Goal: Transaction & Acquisition: Purchase product/service

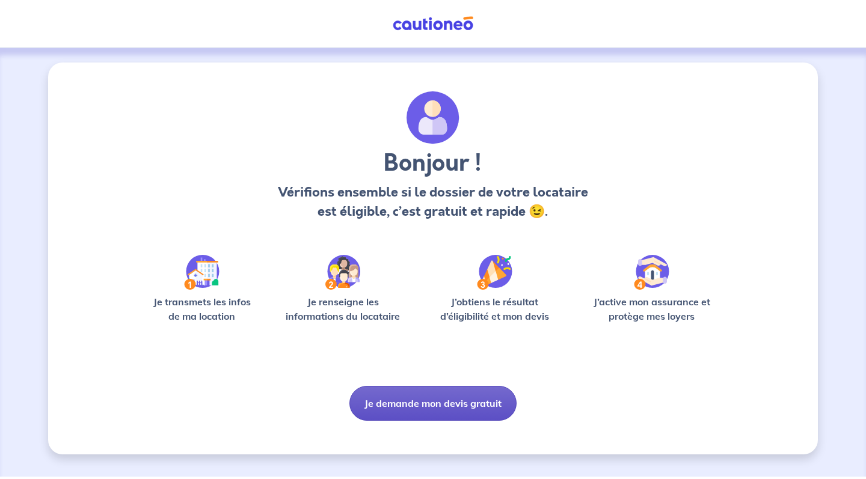
click at [393, 412] on button "Je demande mon devis gratuit" at bounding box center [432, 403] width 167 height 35
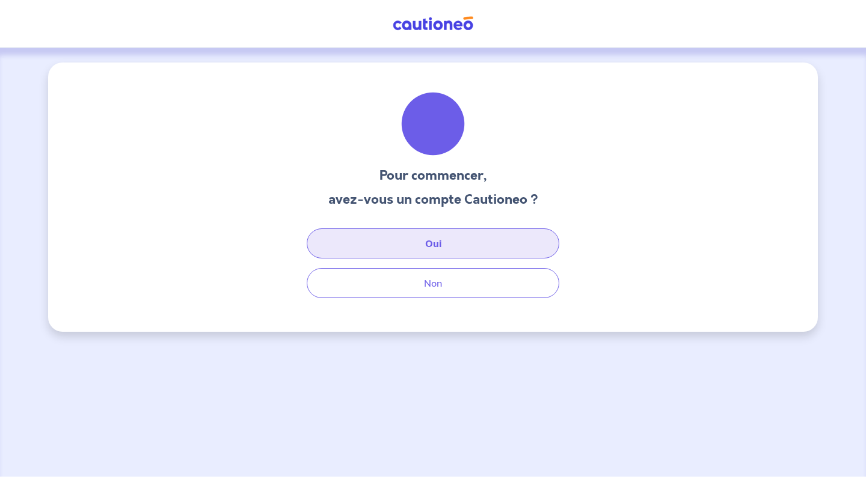
click at [430, 248] on button "Oui" at bounding box center [433, 243] width 253 height 30
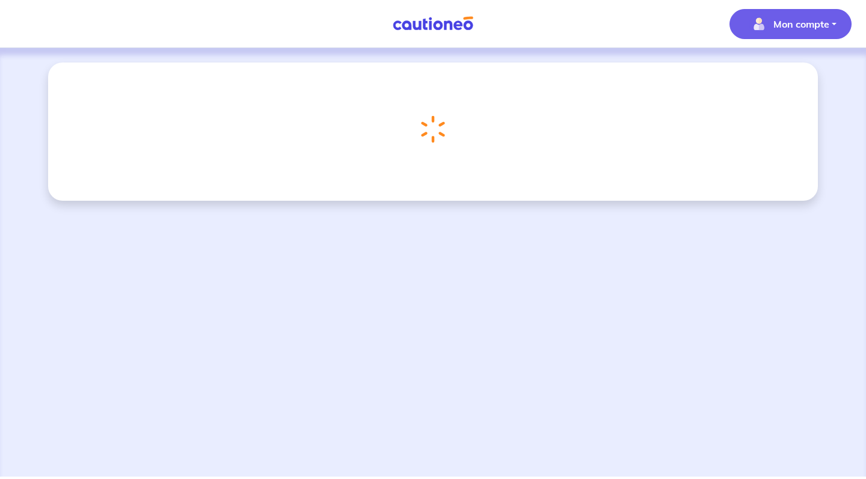
click at [779, 26] on p "Mon compte" at bounding box center [801, 24] width 56 height 14
click at [756, 103] on link "Me déconnecter" at bounding box center [778, 103] width 97 height 19
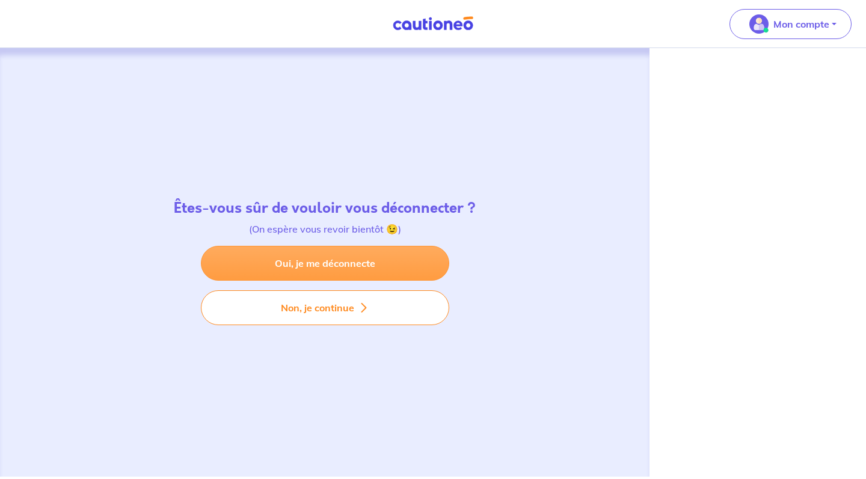
click at [330, 269] on link "Oui, je me déconnecte" at bounding box center [325, 263] width 248 height 35
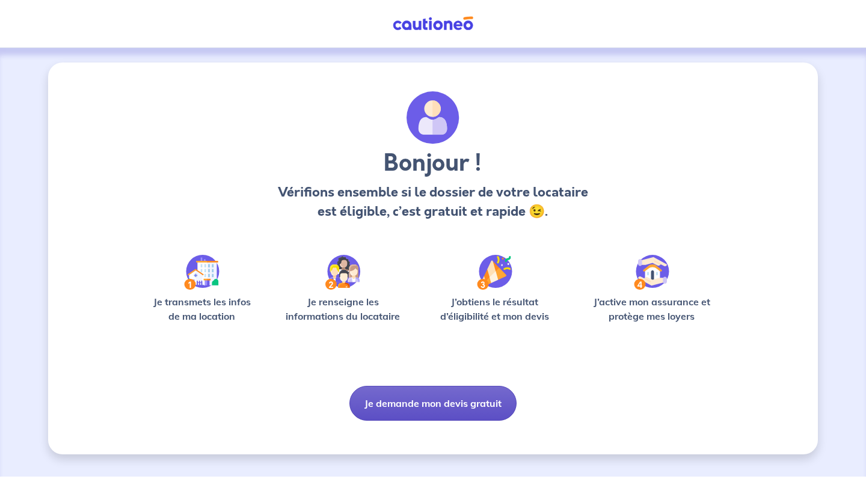
click at [423, 412] on button "Je demande mon devis gratuit" at bounding box center [432, 403] width 167 height 35
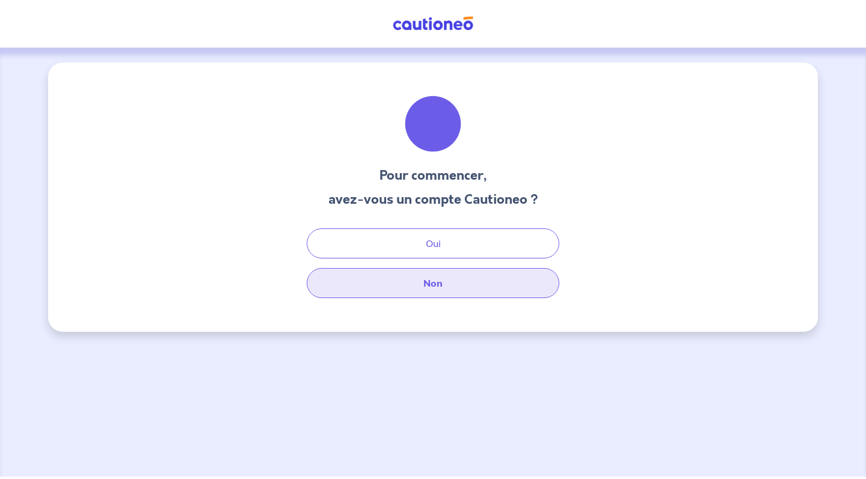
click at [441, 290] on button "Non" at bounding box center [433, 283] width 253 height 30
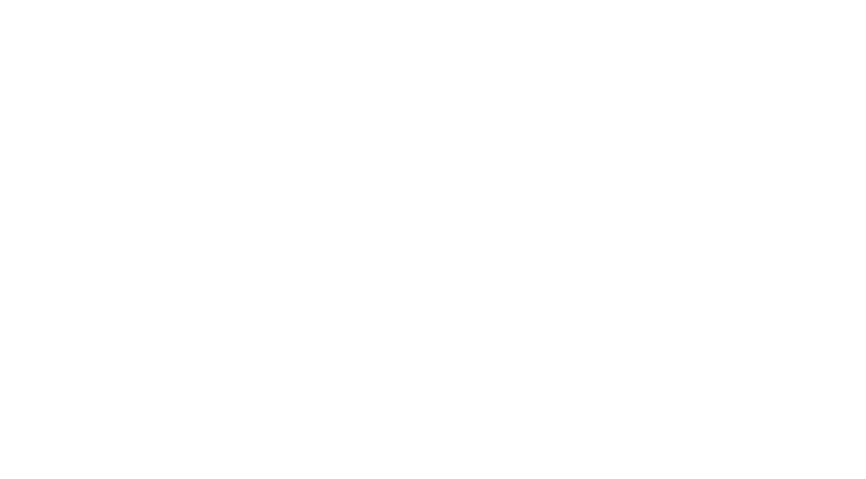
select select "FR"
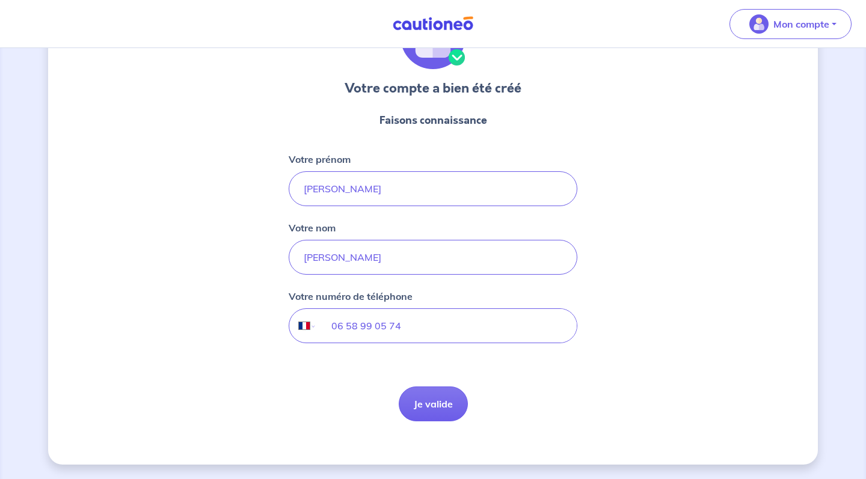
scroll to position [87, 0]
click at [429, 403] on button "Je valide" at bounding box center [433, 404] width 69 height 35
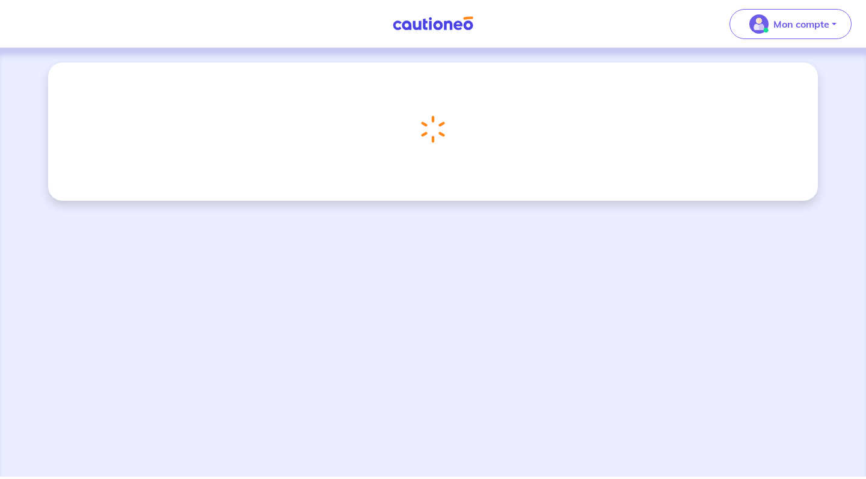
click at [431, 115] on div "Chargement..." at bounding box center [432, 129] width 43 height 47
click at [820, 19] on p "Mon compte" at bounding box center [801, 24] width 56 height 14
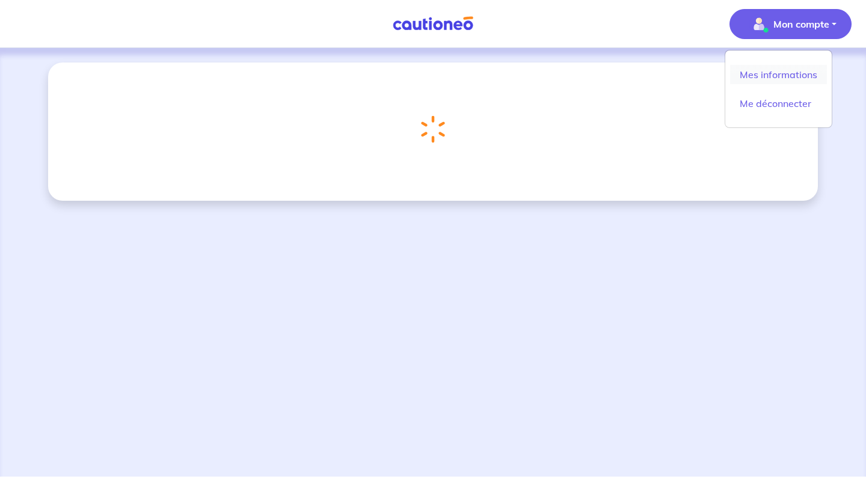
click at [787, 77] on link "Mes informations" at bounding box center [778, 74] width 97 height 19
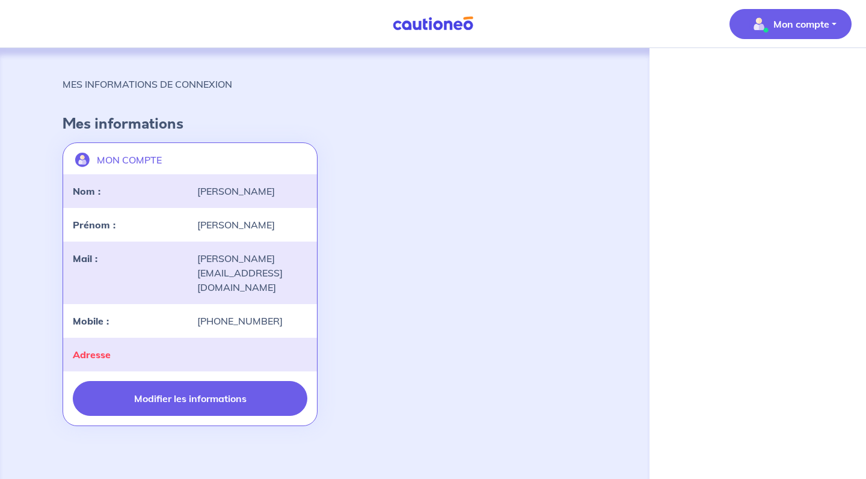
click at [242, 381] on button "Modifier les informations" at bounding box center [190, 398] width 234 height 35
select select "FR"
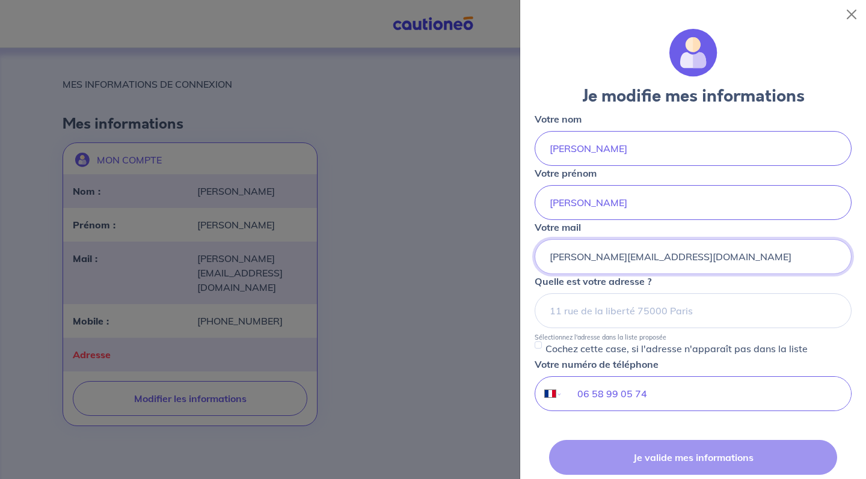
click at [608, 253] on input "florian.van-eyck@isg.fr" at bounding box center [692, 256] width 317 height 35
type input "florian.van-eyck@isg.fr"
click at [777, 330] on small "Sélectionnez l'adresse dans la liste proposée" at bounding box center [692, 334] width 317 height 13
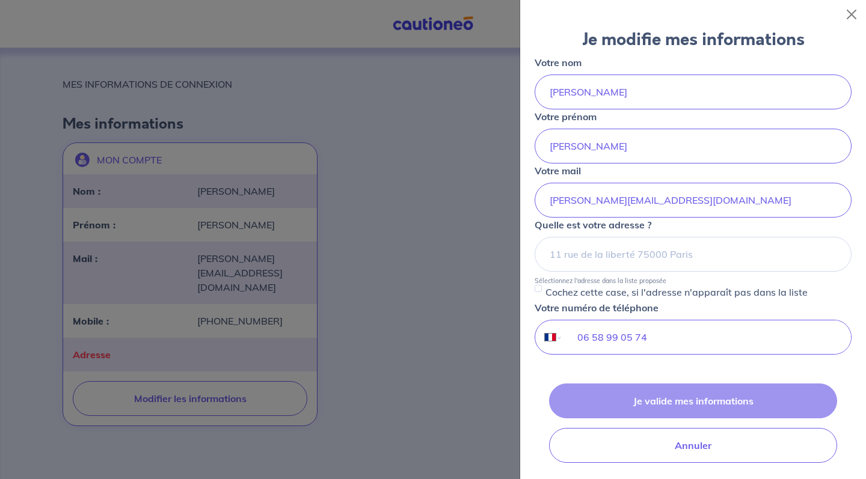
scroll to position [61, 0]
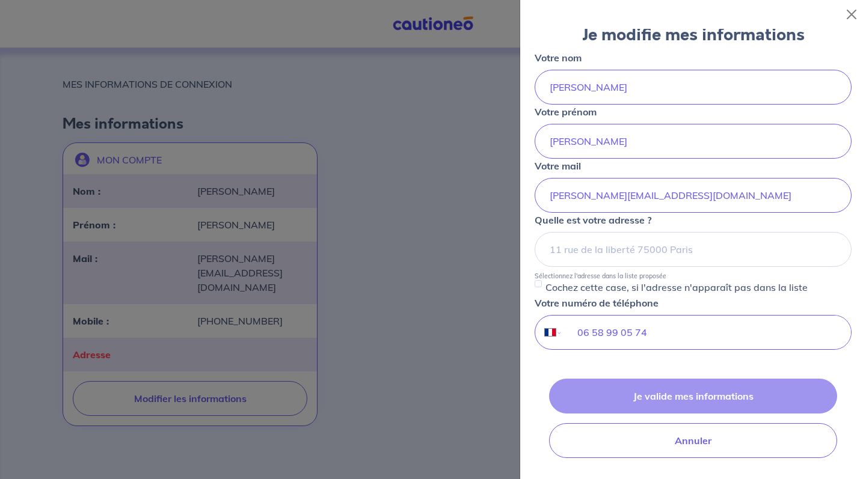
click at [658, 396] on div "Je valide mes informations Annuler" at bounding box center [692, 418] width 317 height 79
click at [631, 248] on input at bounding box center [692, 249] width 317 height 35
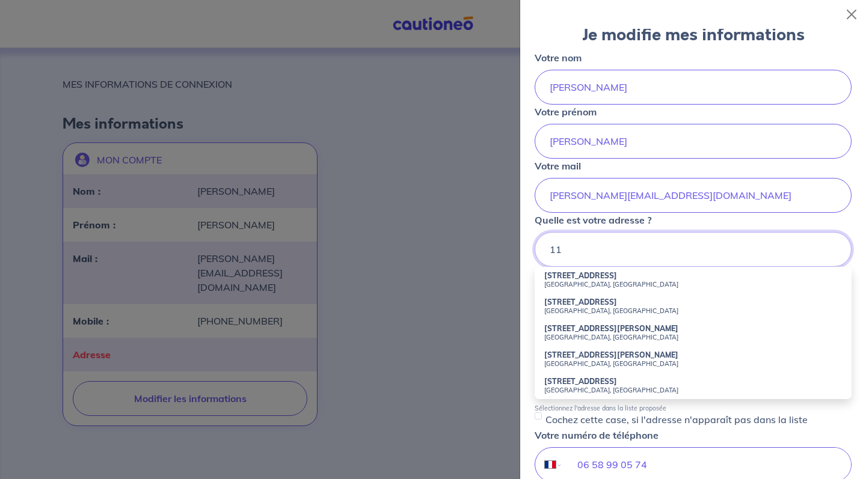
type input "1"
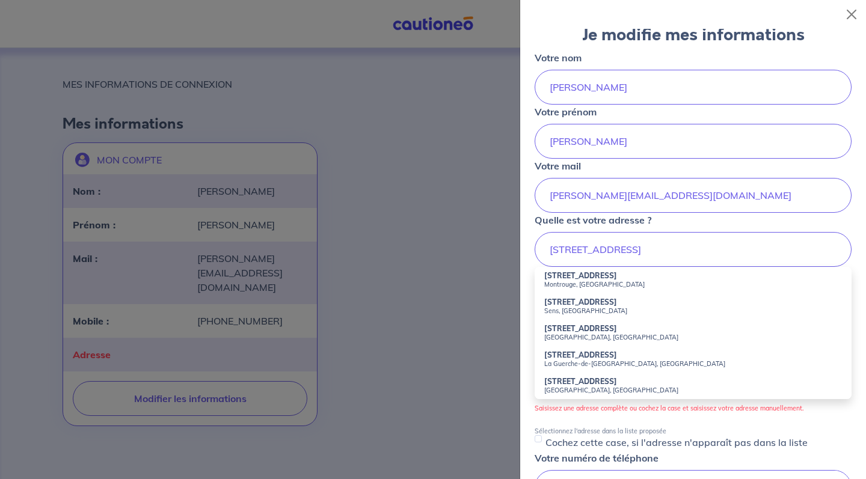
click at [711, 284] on small "Montrouge, [GEOGRAPHIC_DATA]" at bounding box center [693, 284] width 298 height 8
type input "[STREET_ADDRESS]"
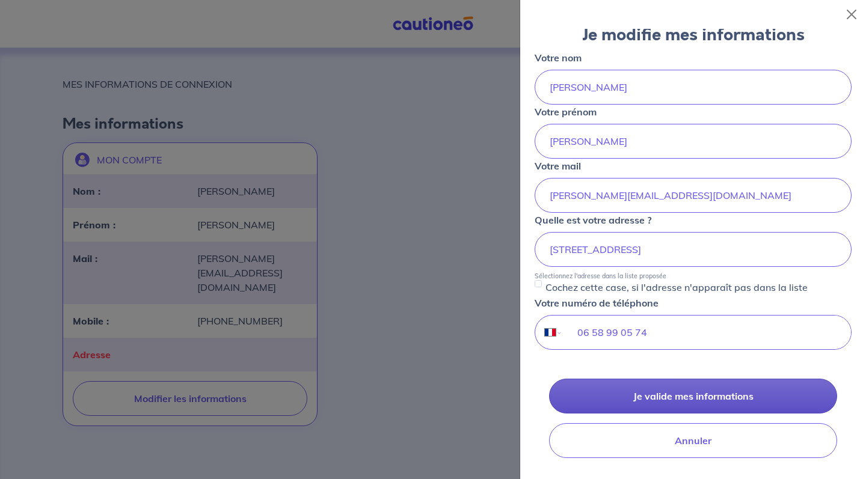
click at [658, 407] on button "Je valide mes informations" at bounding box center [693, 396] width 288 height 35
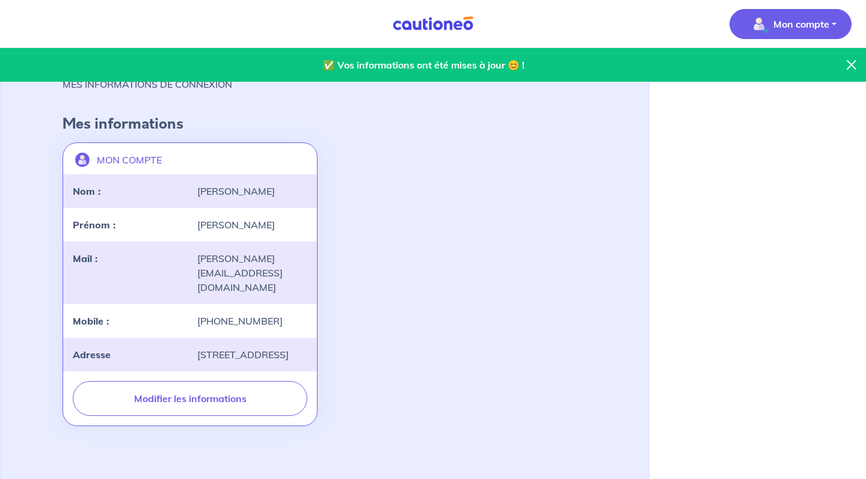
click at [822, 10] on button "Mon compte" at bounding box center [790, 24] width 122 height 30
click at [773, 104] on link "Me déconnecter" at bounding box center [778, 103] width 97 height 19
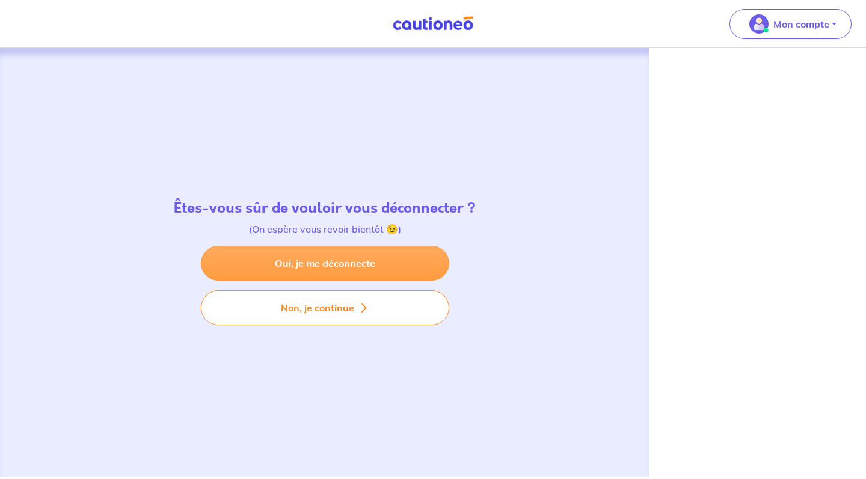
click at [402, 271] on link "Oui, je me déconnecte" at bounding box center [325, 263] width 248 height 35
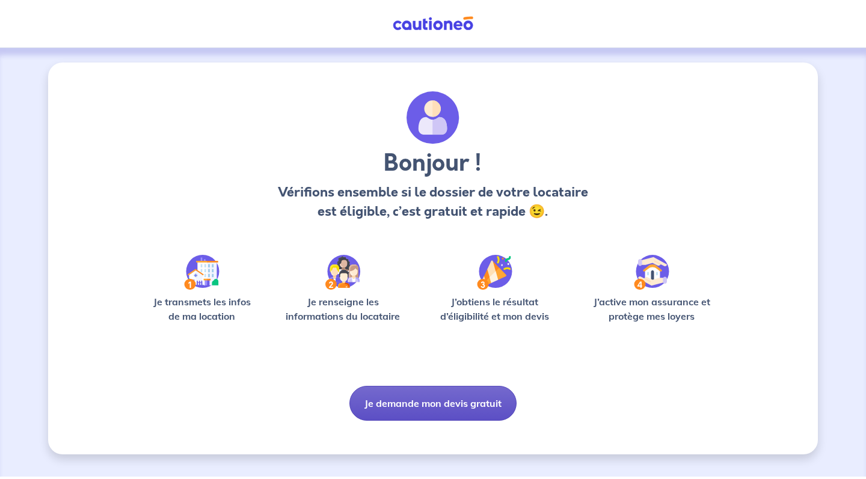
click at [421, 401] on button "Je demande mon devis gratuit" at bounding box center [432, 403] width 167 height 35
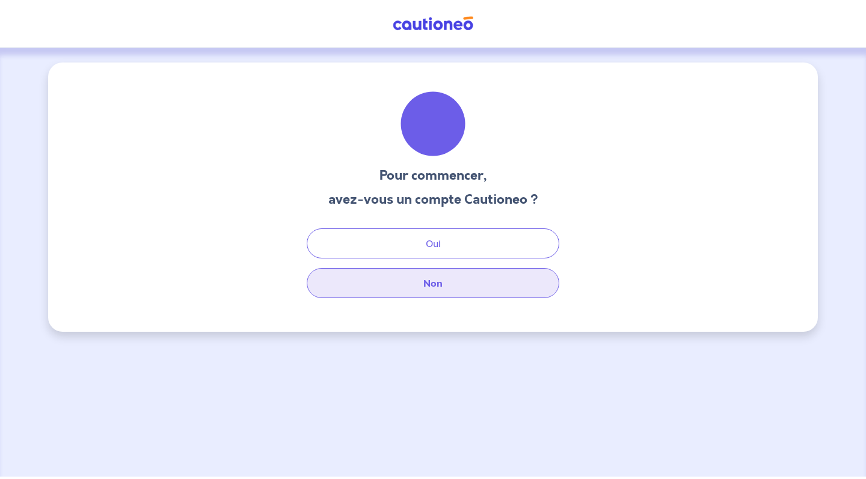
click at [445, 284] on button "Non" at bounding box center [433, 283] width 253 height 30
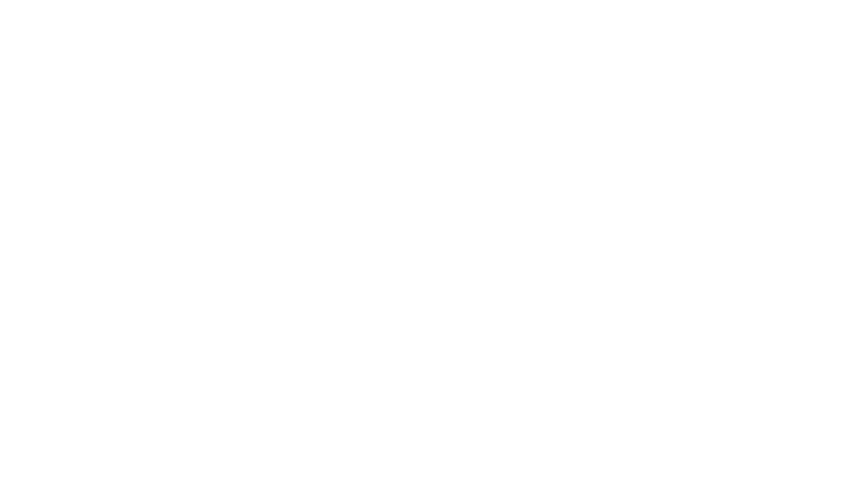
select select "FR"
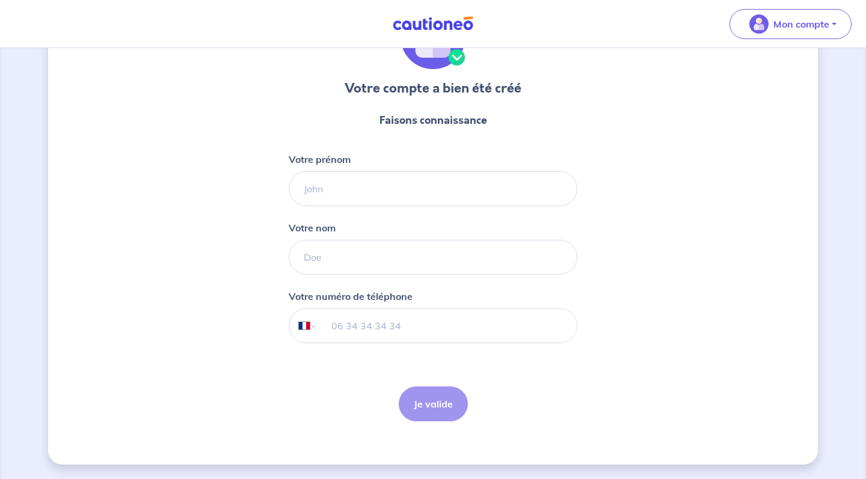
scroll to position [87, 0]
type input "[PERSON_NAME]"
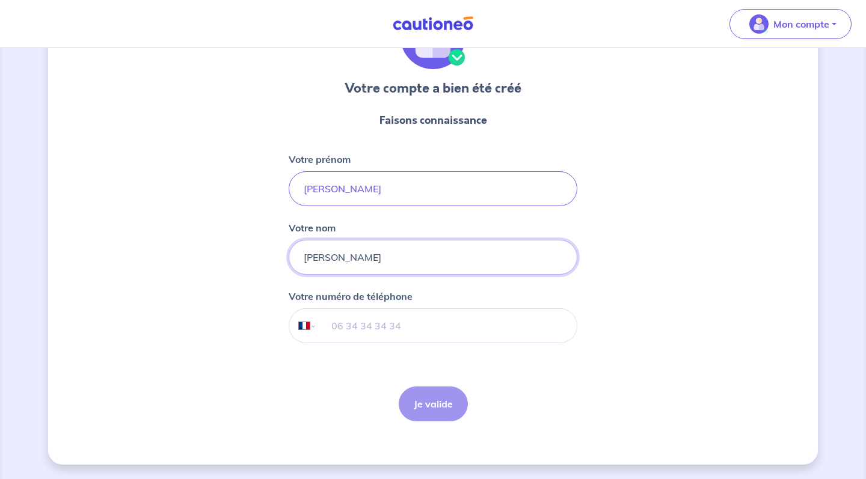
type input "[PERSON_NAME]"
type input "06 58 99 05 74"
click at [432, 397] on button "Je valide" at bounding box center [433, 404] width 69 height 35
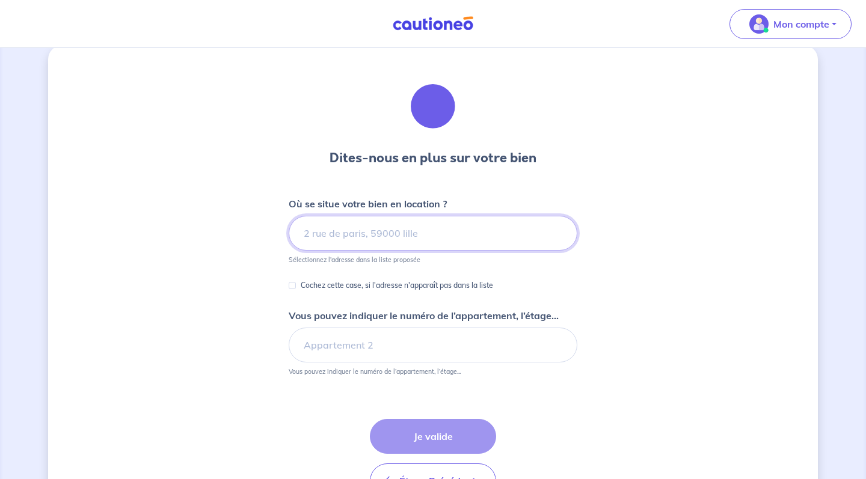
scroll to position [18, 0]
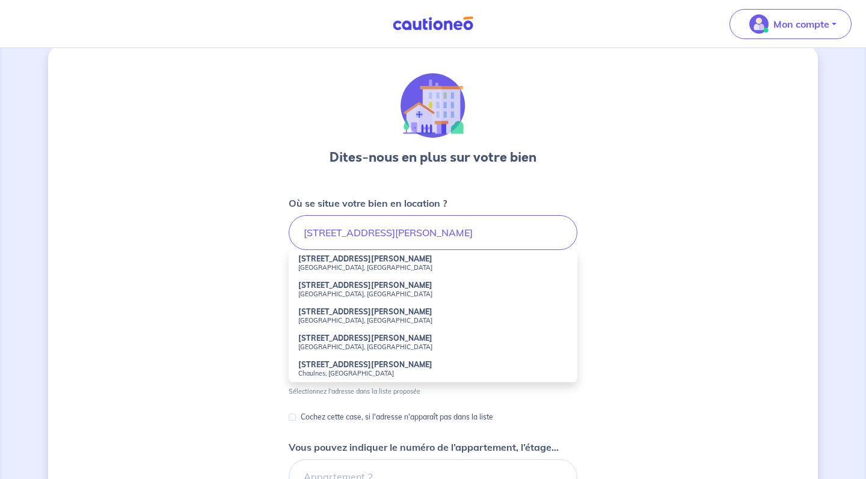
click at [411, 270] on small "[GEOGRAPHIC_DATA], [GEOGRAPHIC_DATA]" at bounding box center [432, 267] width 269 height 8
type input "[STREET_ADDRESS][PERSON_NAME]"
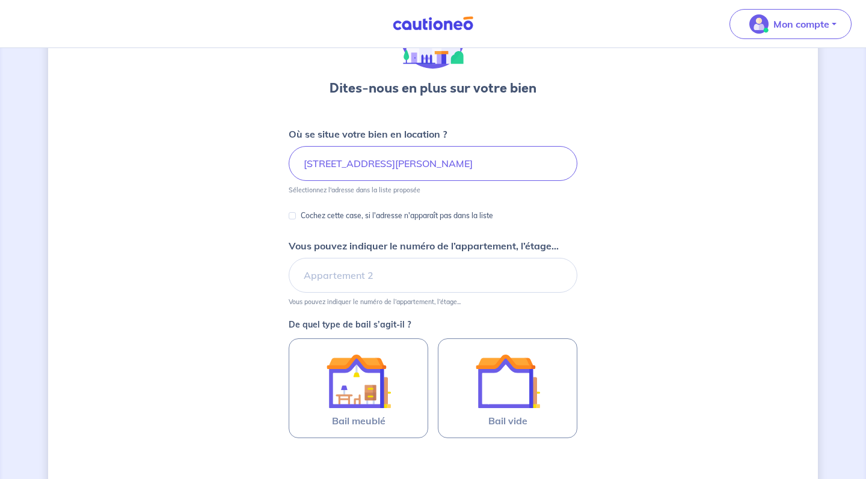
scroll to position [92, 0]
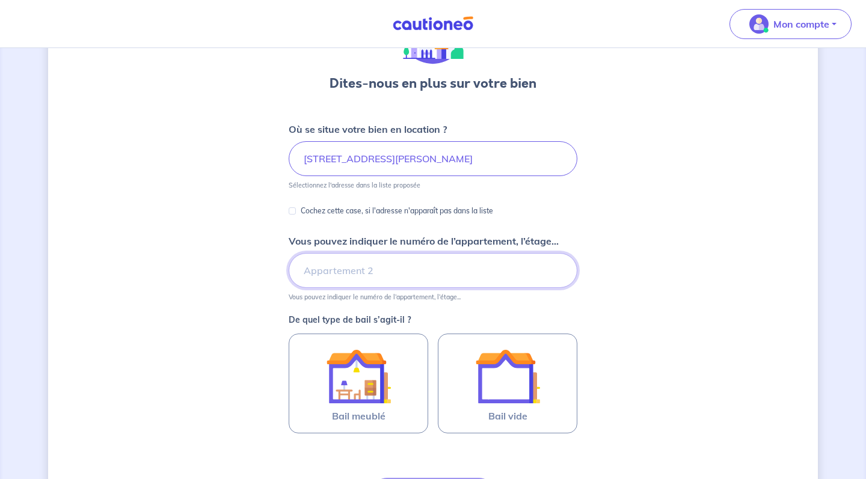
click at [363, 270] on input "Vous pouvez indiquer le numéro de l’appartement, l’étage..." at bounding box center [433, 270] width 289 height 35
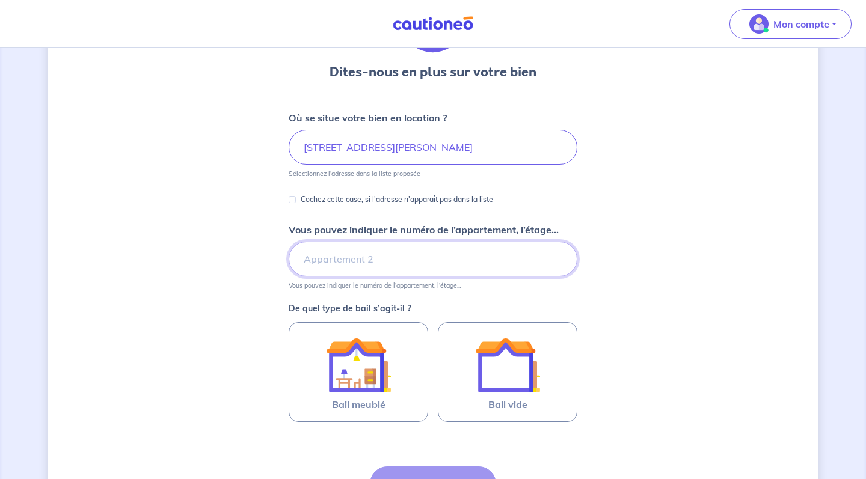
click at [418, 251] on input "Vous pouvez indiquer le numéro de l’appartement, l’étage..." at bounding box center [433, 259] width 289 height 35
click at [418, 251] on input "Appartement 3" at bounding box center [433, 259] width 289 height 35
click at [391, 260] on input "Appartement 3" at bounding box center [433, 259] width 289 height 35
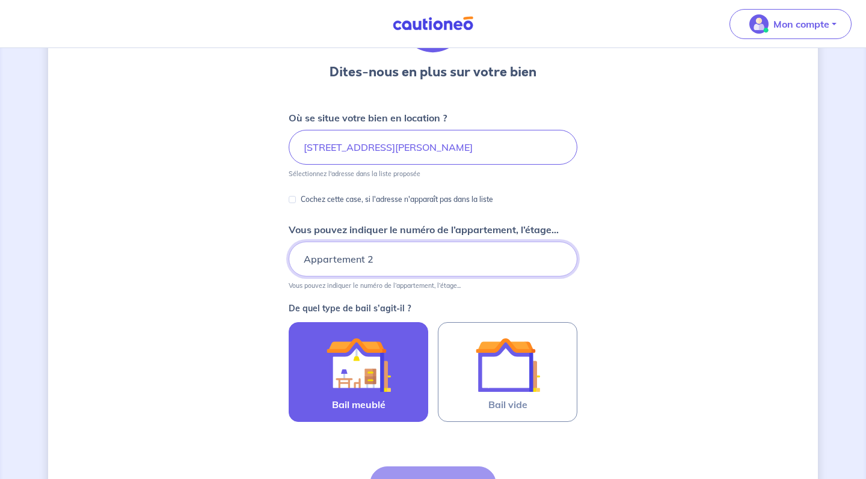
type input "Appartement 2"
click at [358, 369] on img at bounding box center [358, 364] width 65 height 65
click at [0, 0] on input "Bail meublé" at bounding box center [0, 0] width 0 height 0
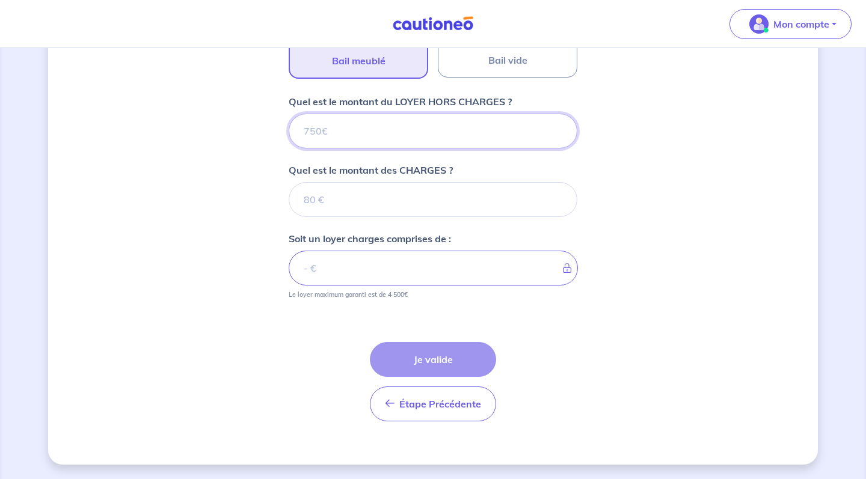
scroll to position [448, 0]
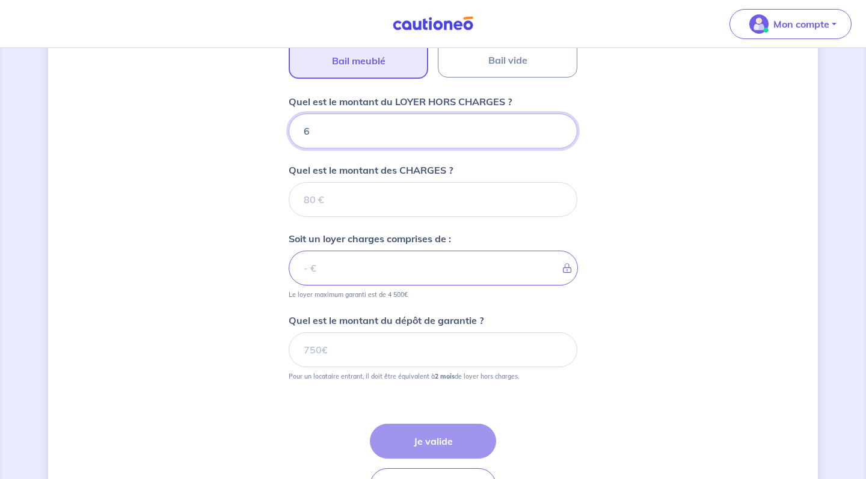
type input "69"
type input "696"
click at [400, 222] on form "Où se situe votre bien en location ? [STREET_ADDRESS][PERSON_NAME] Sélectionnez…" at bounding box center [433, 139] width 289 height 747
click at [400, 212] on input "Quel est le montant des CHARGES ?" at bounding box center [433, 199] width 289 height 35
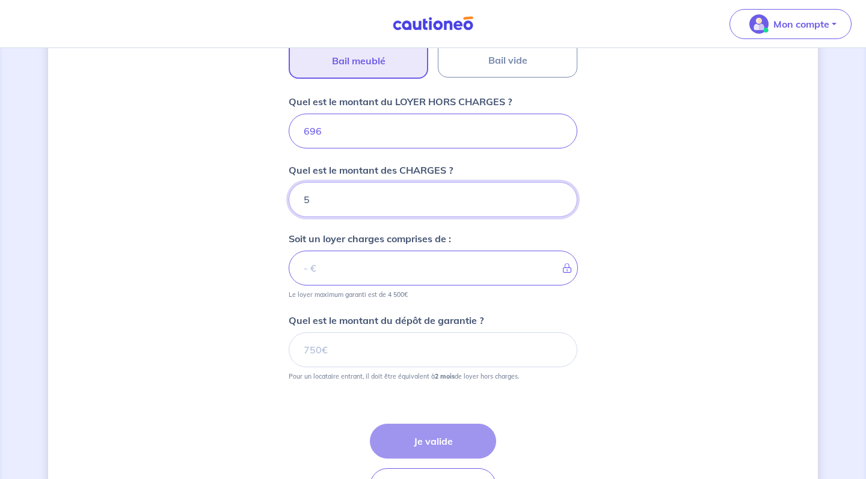
type input "50"
type input "746"
type input "50"
click at [617, 289] on div "Dites-nous en plus sur votre bien Où se situe votre bien en location ? [STREET_…" at bounding box center [433, 81] width 770 height 932
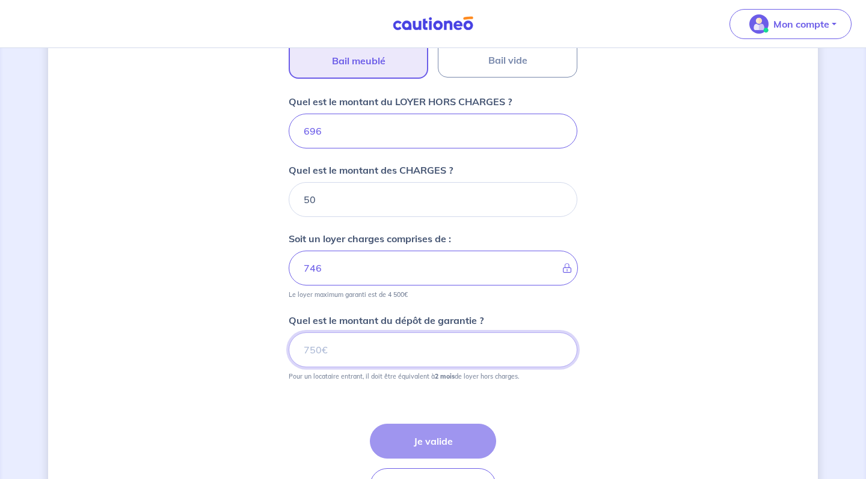
click at [438, 357] on input "Quel est le montant du dépôt de garantie ?" at bounding box center [433, 349] width 289 height 35
type input "1392"
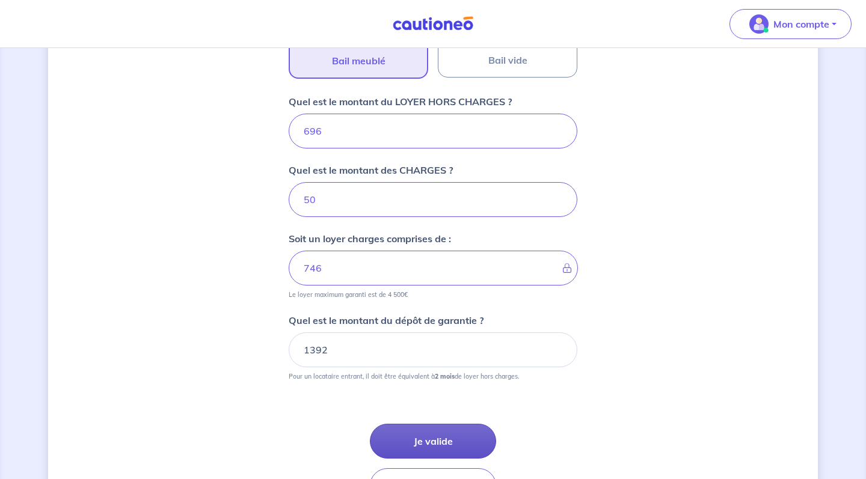
click at [407, 429] on button "Je valide" at bounding box center [433, 441] width 126 height 35
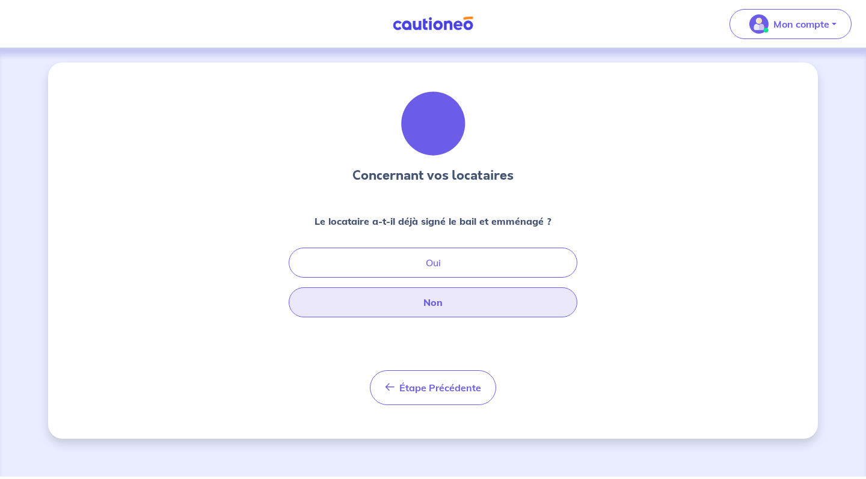
click at [462, 302] on button "Non" at bounding box center [433, 302] width 289 height 30
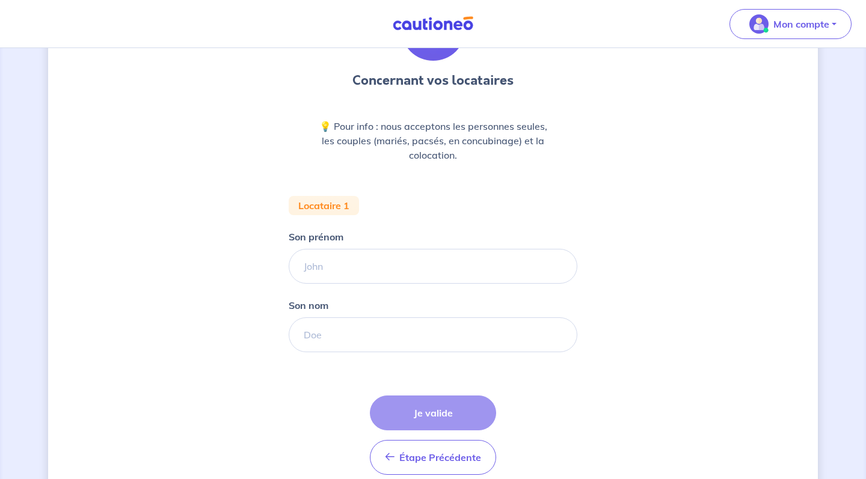
scroll to position [103, 0]
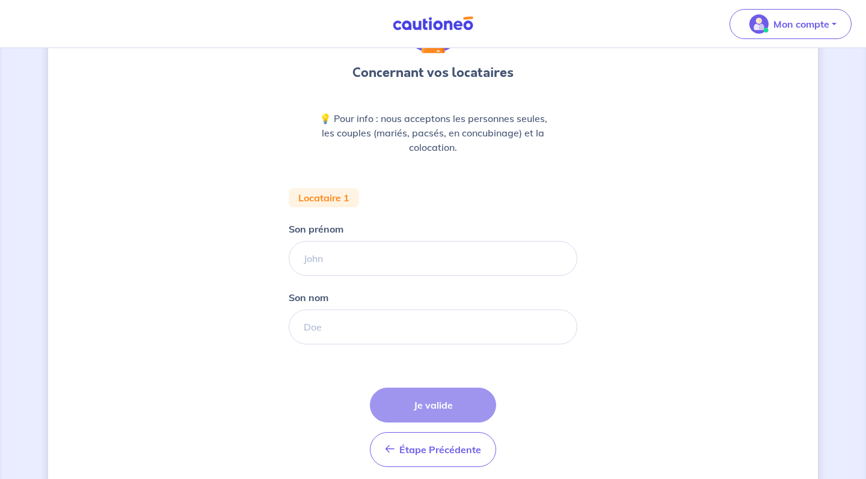
click at [382, 240] on div "Son prénom" at bounding box center [433, 249] width 289 height 54
click at [373, 254] on input "Son prénom" at bounding box center [433, 258] width 289 height 35
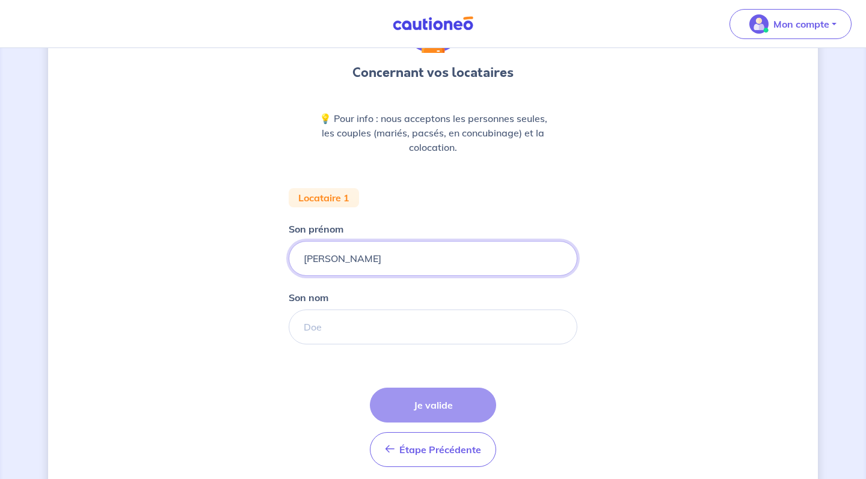
type input "[PERSON_NAME]"
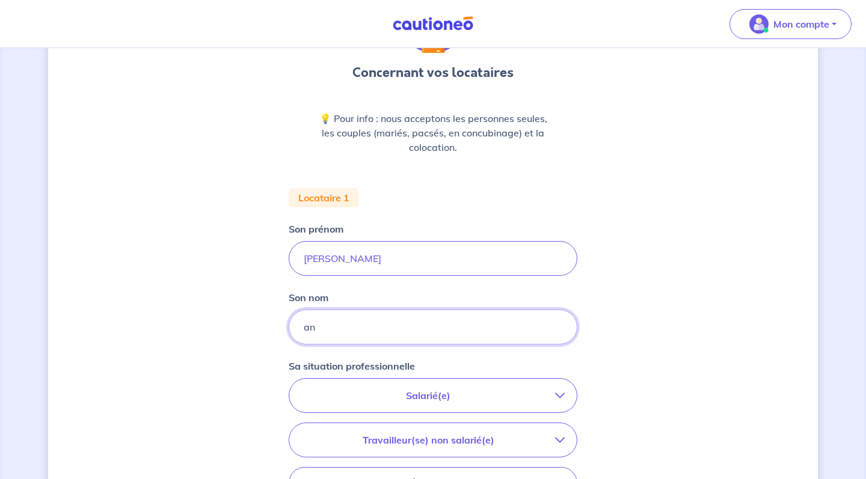
type input "a"
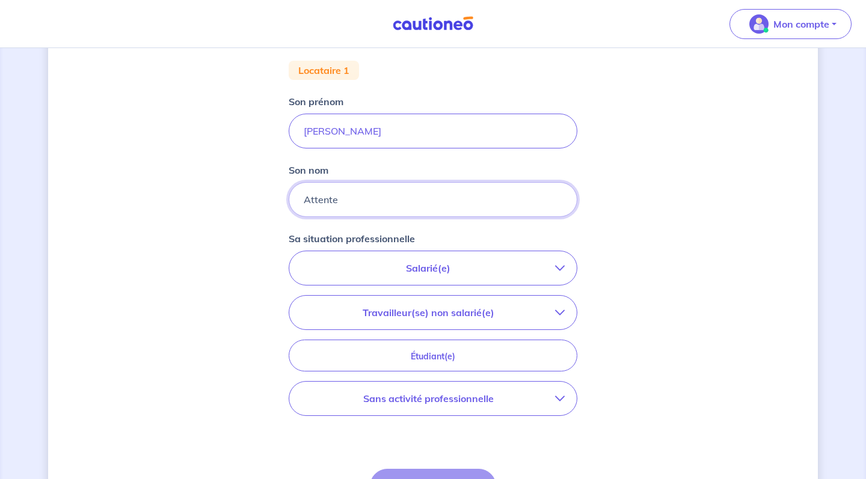
scroll to position [277, 0]
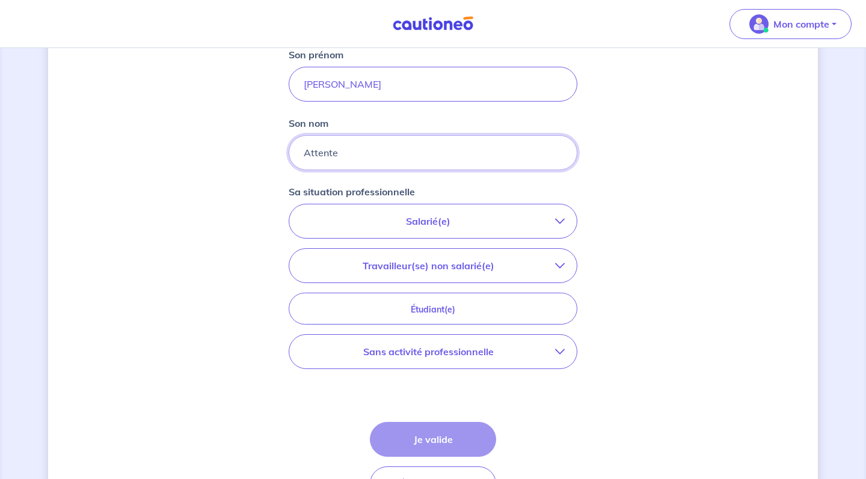
type input "Attente"
click at [389, 215] on p "Salarié(e)" at bounding box center [428, 221] width 254 height 14
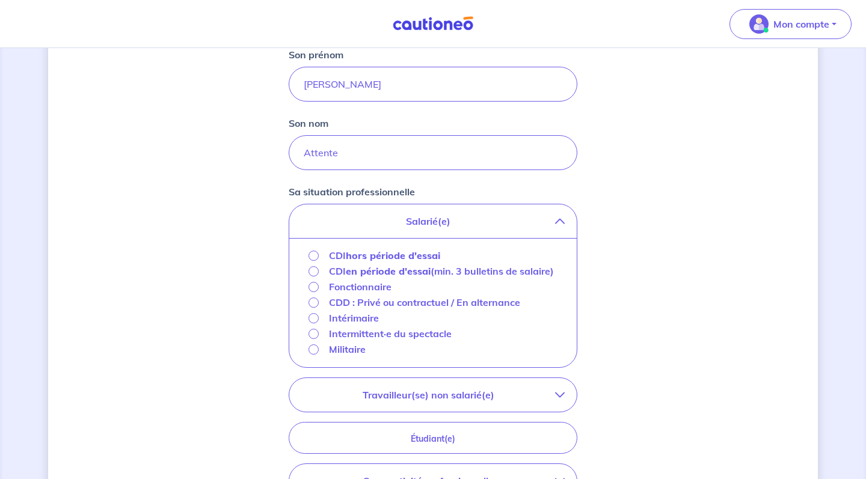
click at [338, 250] on p "CDI hors période d'essai" at bounding box center [384, 255] width 111 height 14
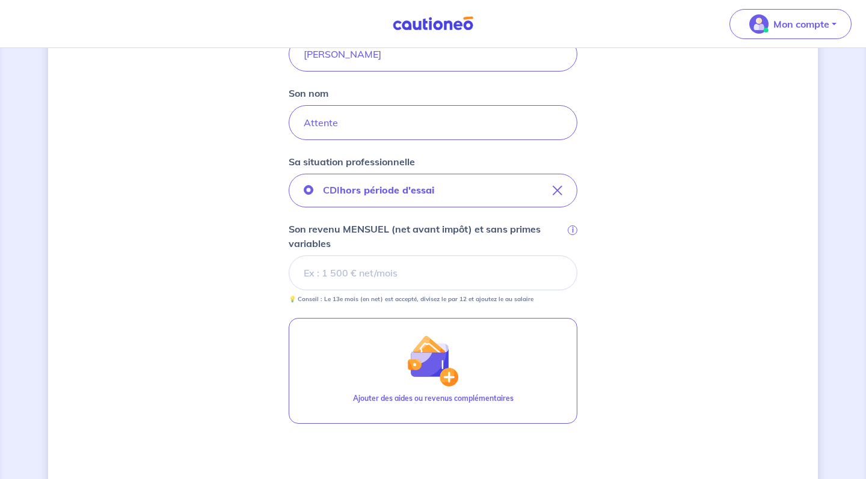
scroll to position [310, 0]
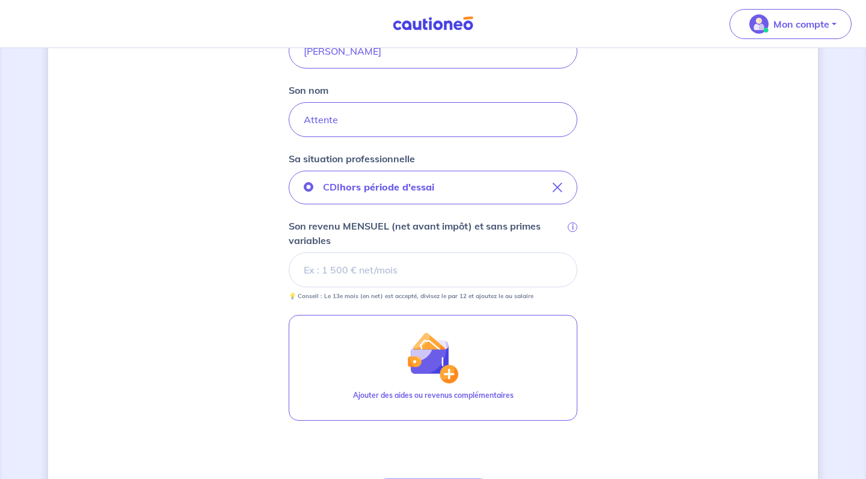
click at [347, 263] on input "Son revenu MENSUEL (net avant impôt) et sans primes variables i" at bounding box center [433, 270] width 289 height 35
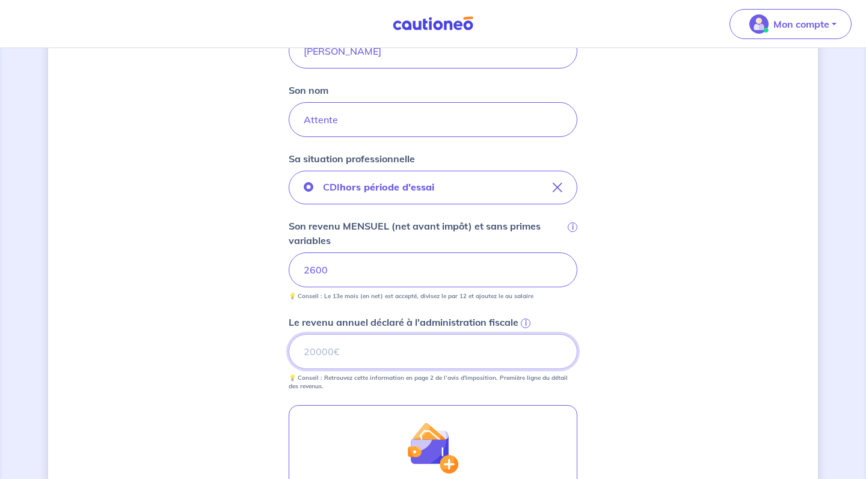
click at [350, 347] on input "Le revenu annuel déclaré à l'administration fiscale i" at bounding box center [433, 351] width 289 height 35
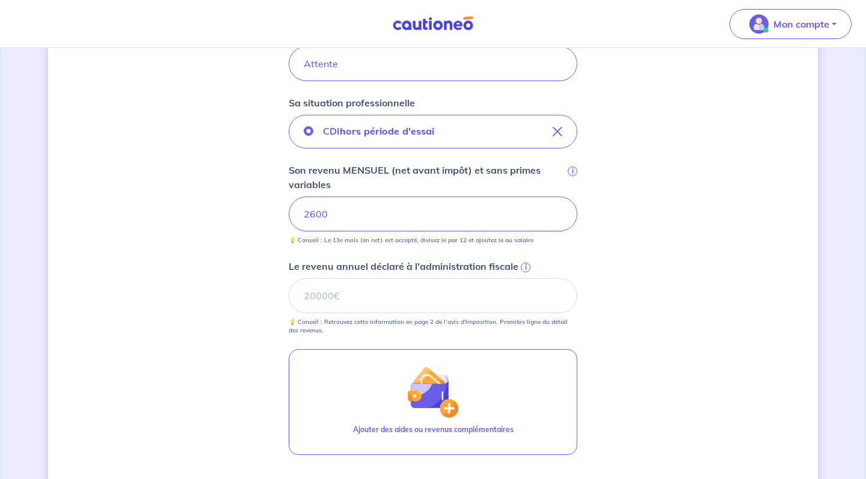
scroll to position [372, 0]
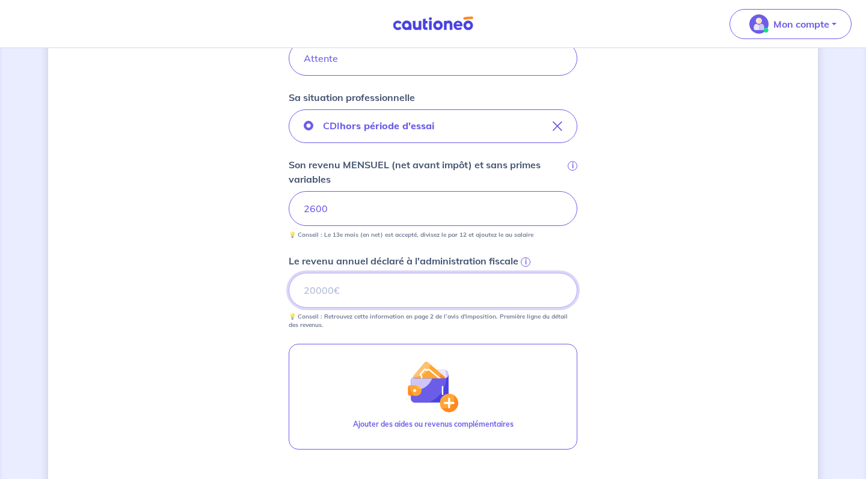
click at [448, 292] on input "Le revenu annuel déclaré à l'administration fiscale i" at bounding box center [433, 290] width 289 height 35
type input "31200"
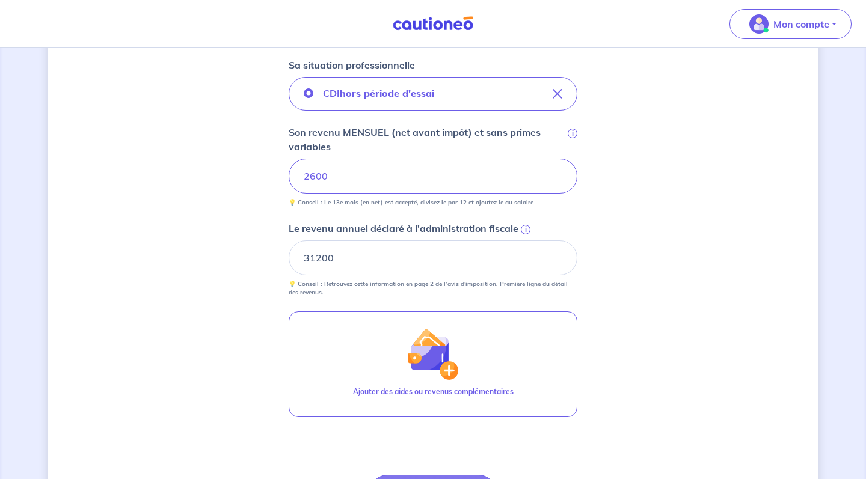
scroll to position [466, 0]
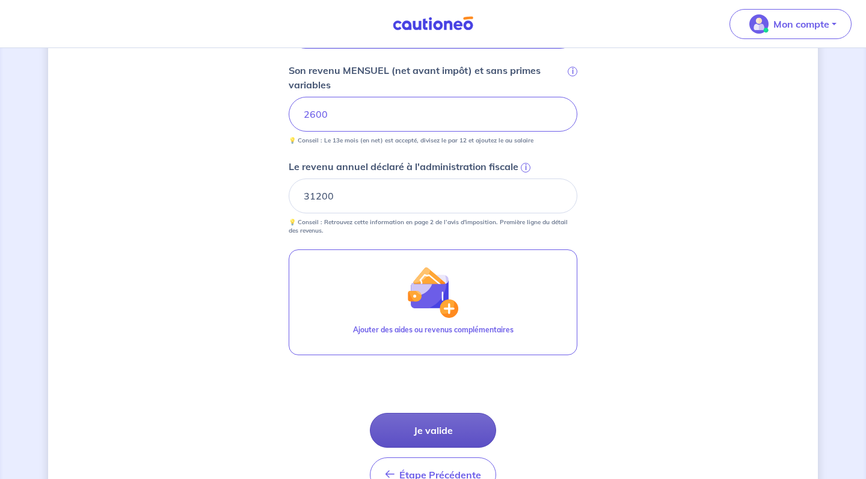
click at [464, 425] on button "Je valide" at bounding box center [433, 430] width 126 height 35
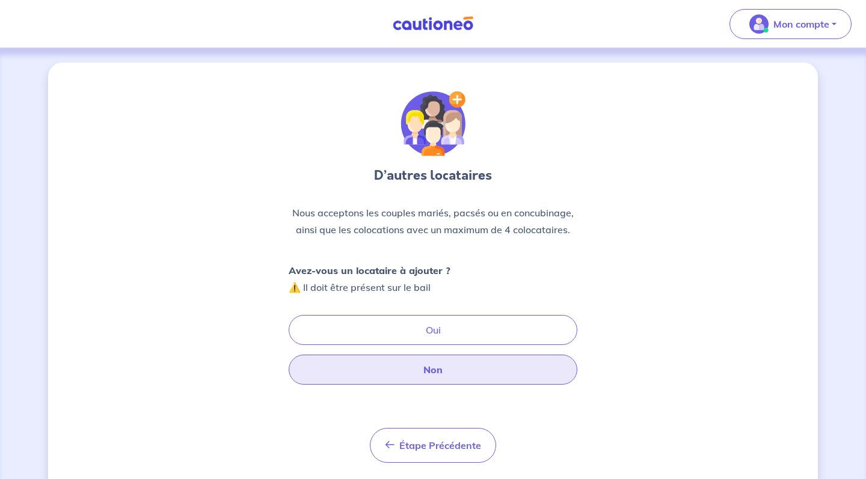
click at [451, 372] on button "Non" at bounding box center [433, 370] width 289 height 30
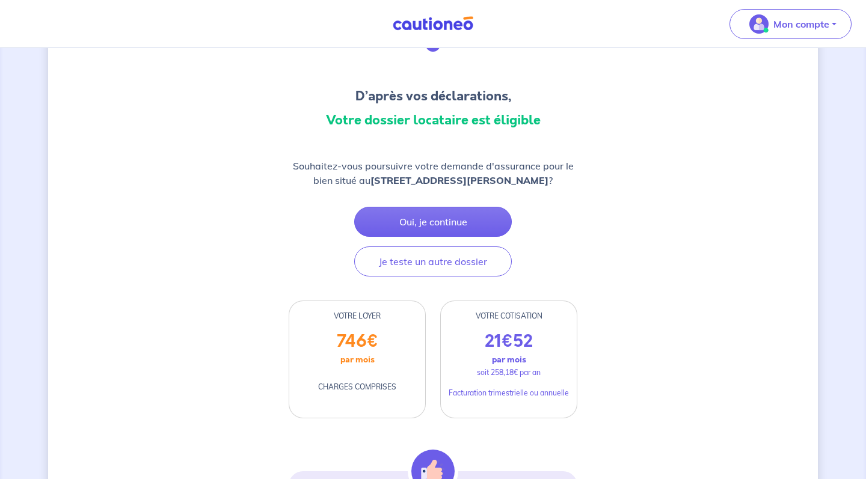
scroll to position [80, 0]
drag, startPoint x: 274, startPoint y: 159, endPoint x: 586, endPoint y: 185, distance: 313.1
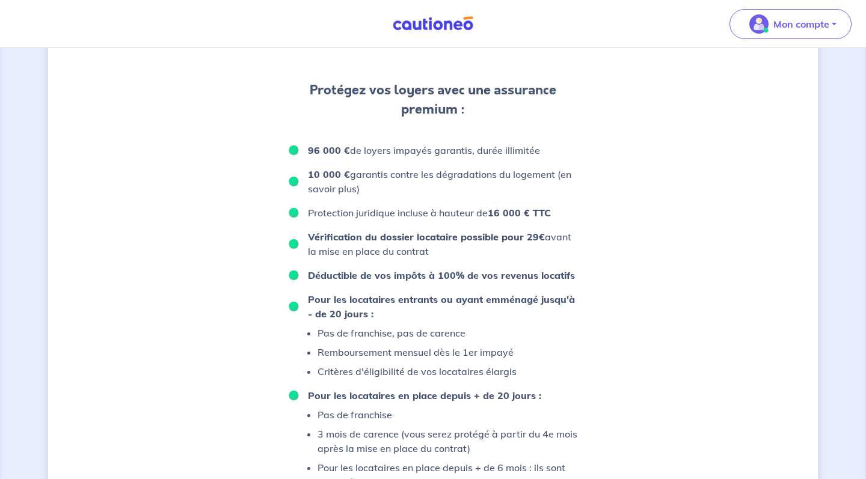
scroll to position [618, 0]
click at [412, 159] on p "96 000 € de loyers impayés garantis, durée illimitée" at bounding box center [424, 151] width 232 height 14
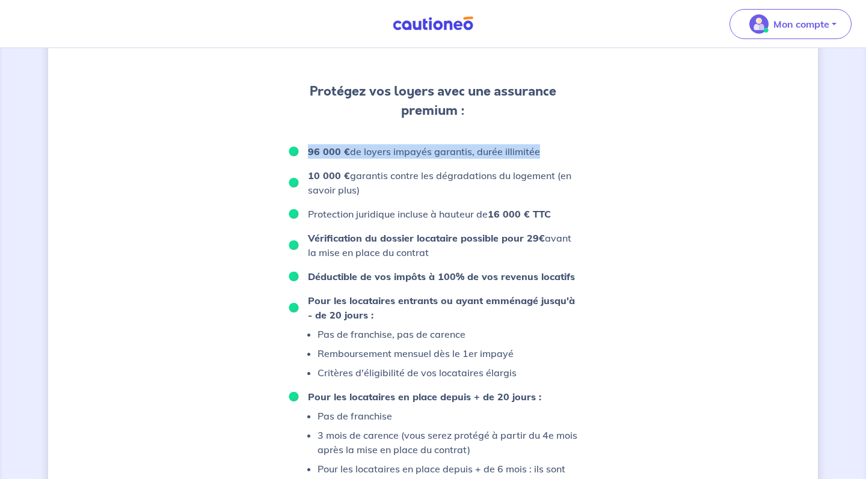
click at [382, 188] on p "10 000 € garantis contre les dégradations du logement (en savoir plus)" at bounding box center [442, 182] width 269 height 29
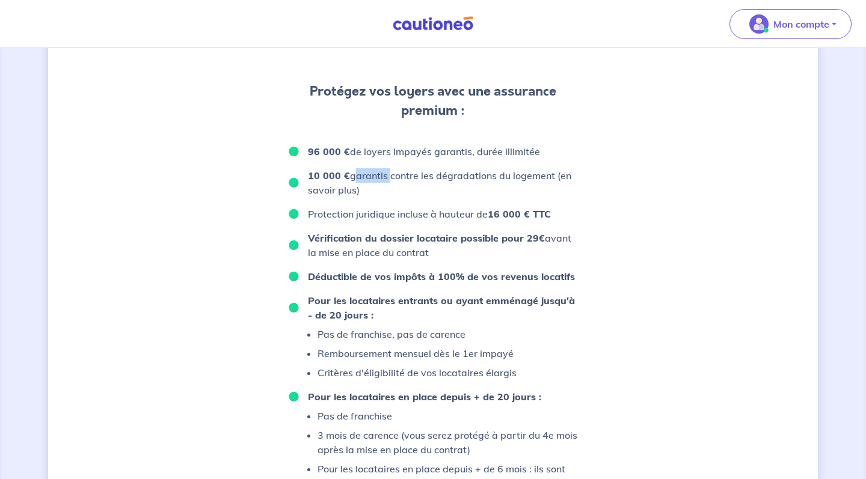
click at [382, 188] on p "10 000 € garantis contre les dégradations du logement (en savoir plus)" at bounding box center [442, 182] width 269 height 29
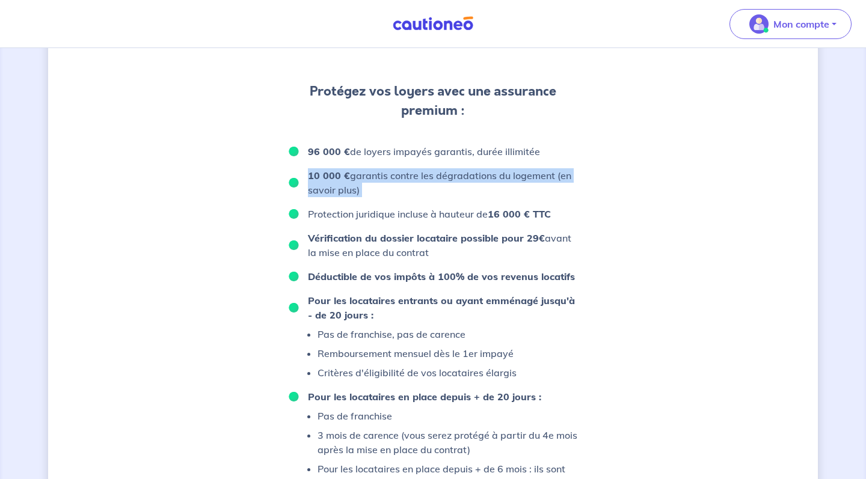
click at [381, 221] on p "Protection juridique incluse à hauteur de 16 000 € TTC" at bounding box center [429, 214] width 243 height 14
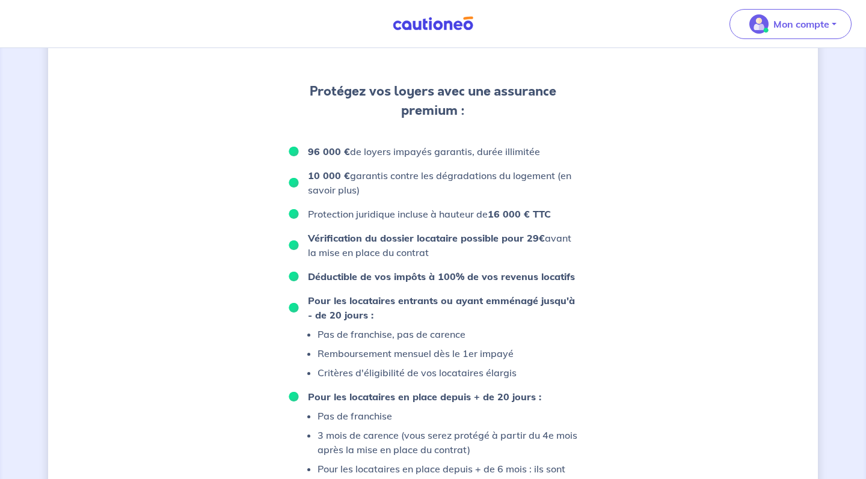
click at [381, 221] on p "Protection juridique incluse à hauteur de 16 000 € TTC" at bounding box center [429, 214] width 243 height 14
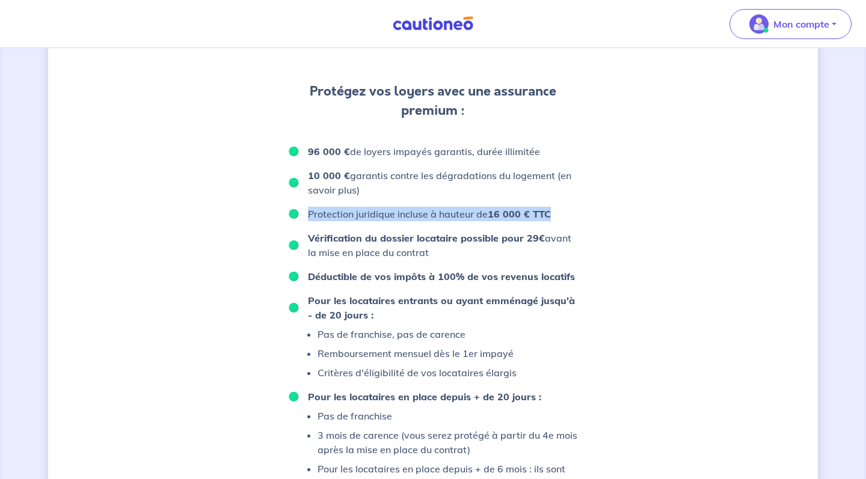
click at [376, 244] on strong "Vérification du dossier locataire possible pour 29€" at bounding box center [426, 238] width 237 height 12
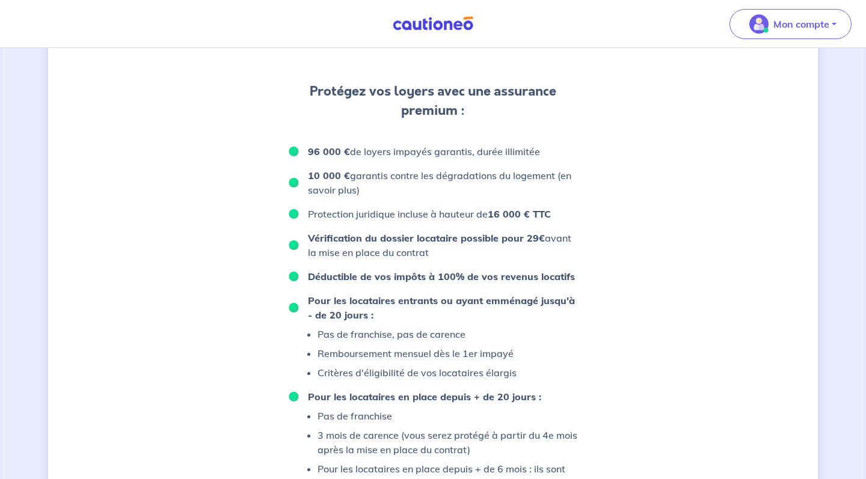
click at [376, 244] on strong "Vérification du dossier locataire possible pour 29€" at bounding box center [426, 238] width 237 height 12
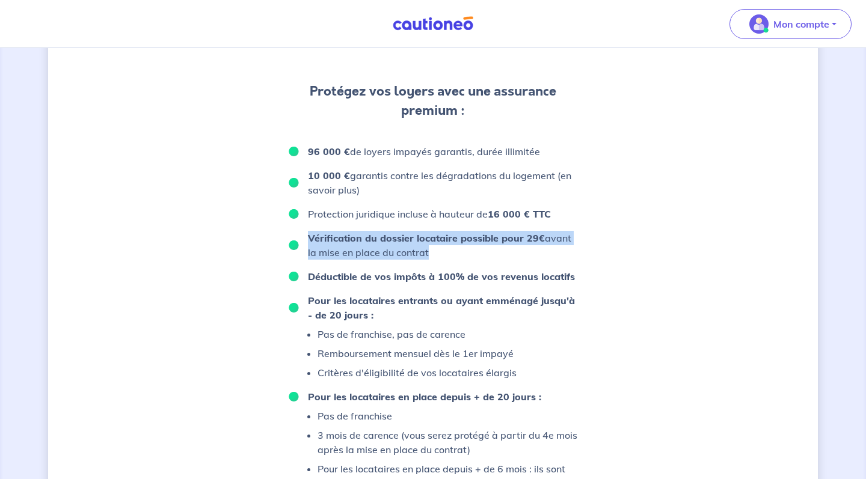
click at [376, 244] on strong "Vérification du dossier locataire possible pour 29€" at bounding box center [426, 238] width 237 height 12
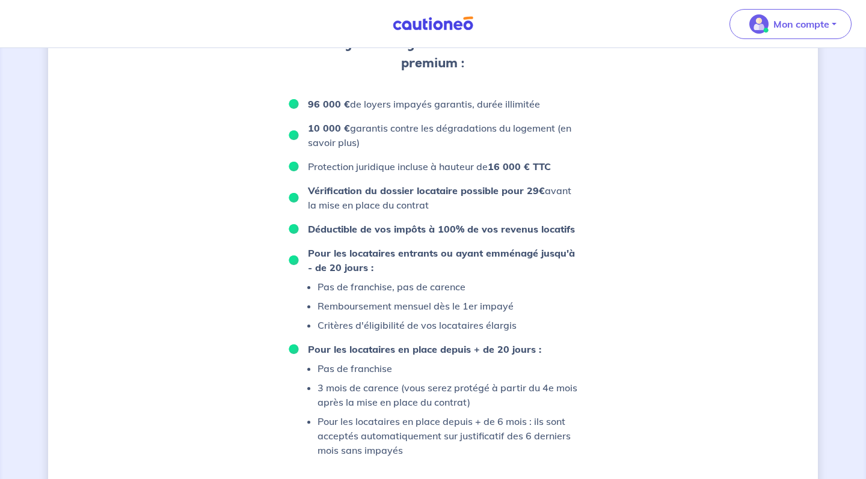
scroll to position [672, 0]
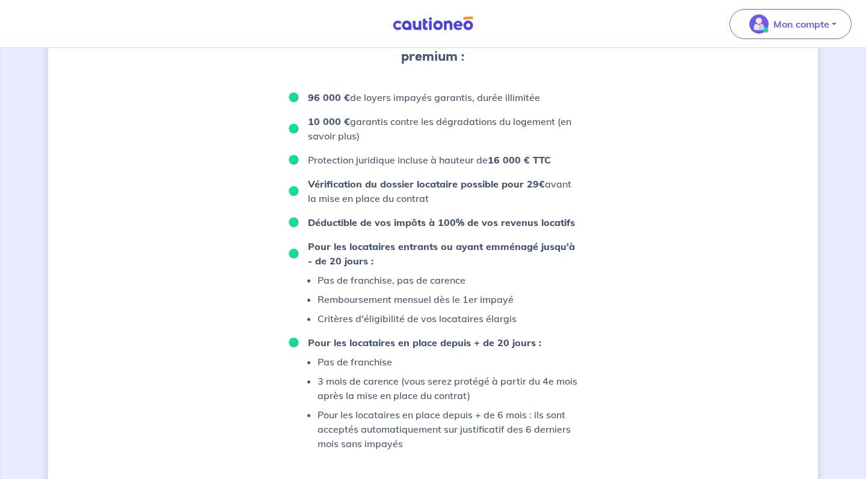
click at [388, 228] on strong "Déductible de vos impôts à 100% de vos revenus locatifs" at bounding box center [441, 222] width 267 height 12
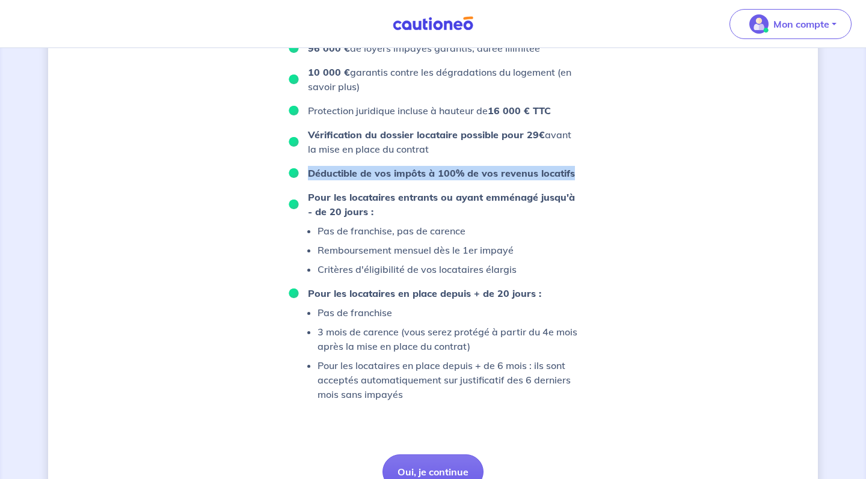
scroll to position [730, 0]
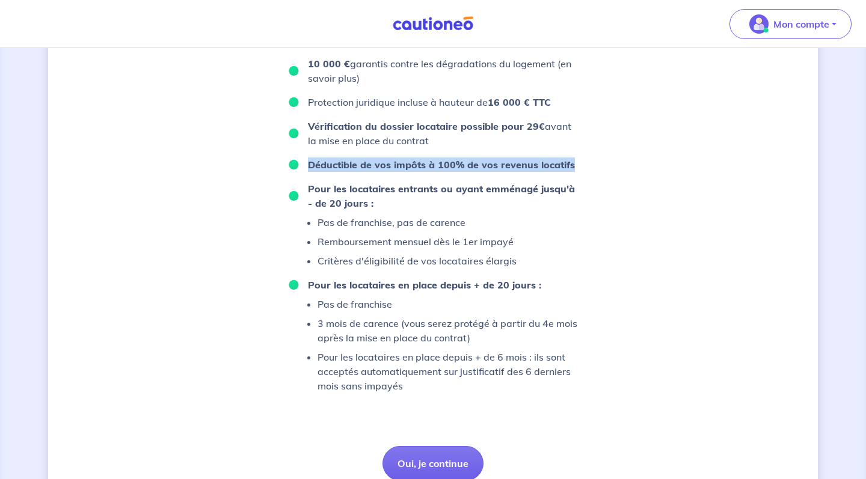
click at [362, 199] on strong "Pour les locataires entrants ou ayant emménagé jusqu'à - de 20 jours :" at bounding box center [441, 196] width 267 height 26
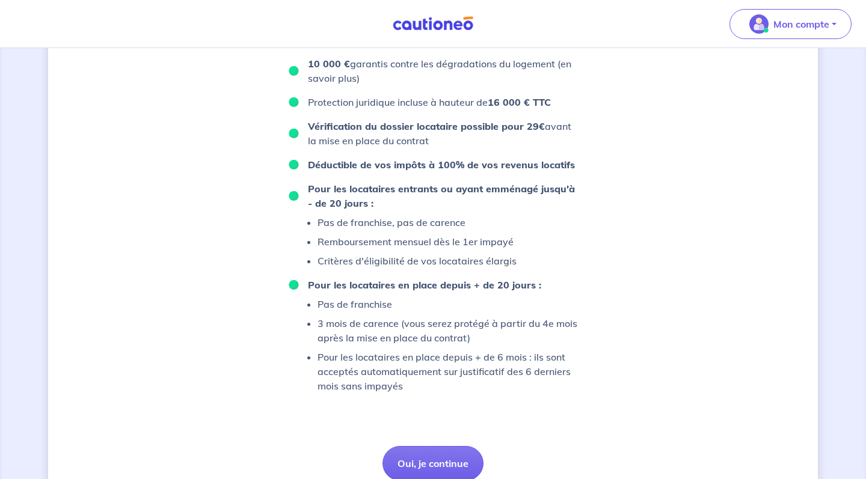
click at [362, 199] on strong "Pour les locataires entrants ou ayant emménagé jusqu'à - de 20 jours :" at bounding box center [441, 196] width 267 height 26
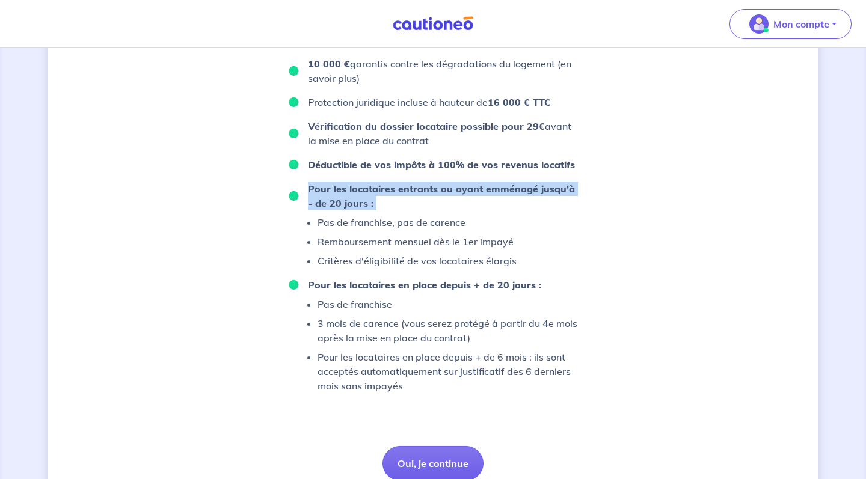
click at [362, 199] on strong "Pour les locataires entrants ou ayant emménagé jusqu'à - de 20 jours :" at bounding box center [441, 196] width 267 height 26
click at [391, 249] on p "Remboursement mensuel dès le 1er impayé" at bounding box center [416, 241] width 199 height 14
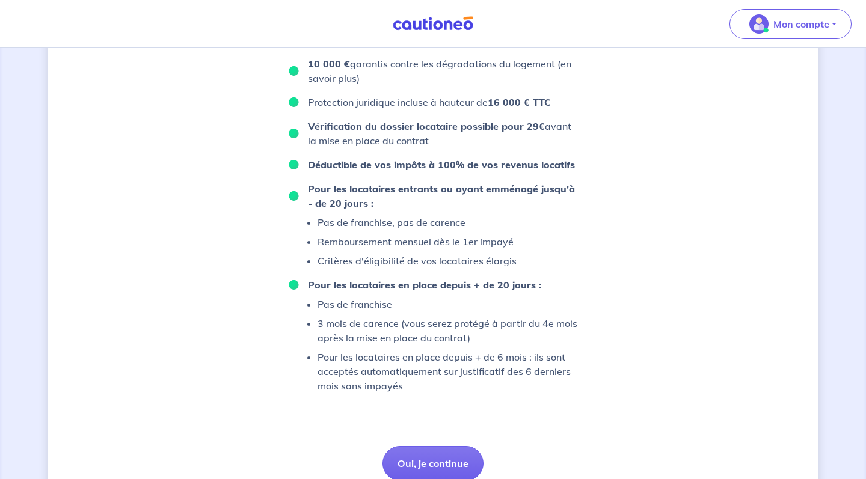
click at [391, 249] on p "Remboursement mensuel dès le 1er impayé" at bounding box center [416, 241] width 199 height 14
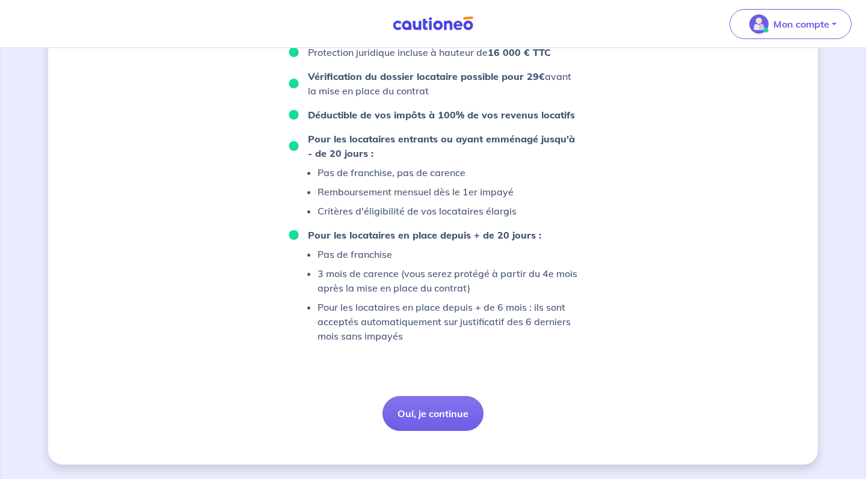
scroll to position [800, 0]
click at [406, 343] on p "Pour les locataires en place depuis + de 6 mois : ils sont acceptés automatique…" at bounding box center [447, 321] width 260 height 43
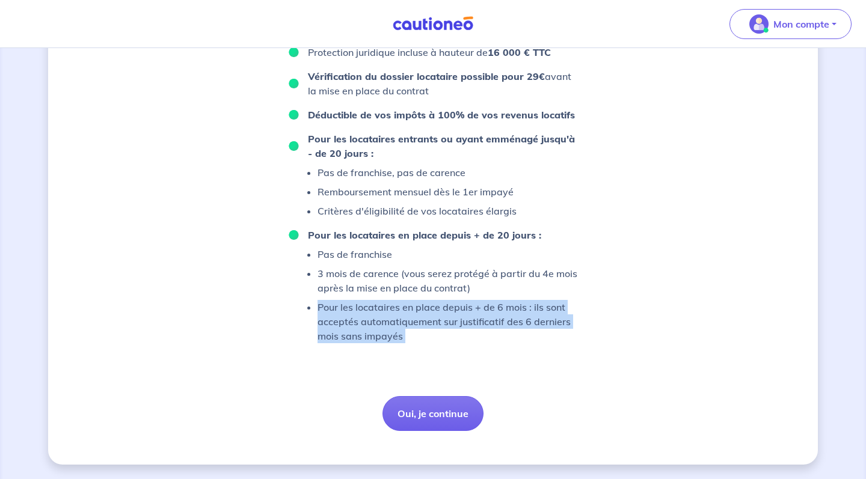
click at [406, 343] on p "Pour les locataires en place depuis + de 6 mois : ils sont acceptés automatique…" at bounding box center [447, 321] width 260 height 43
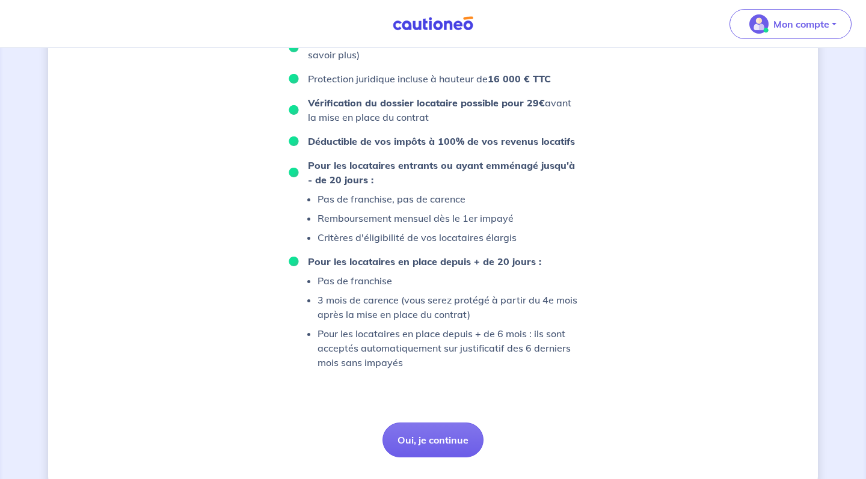
scroll to position [724, 0]
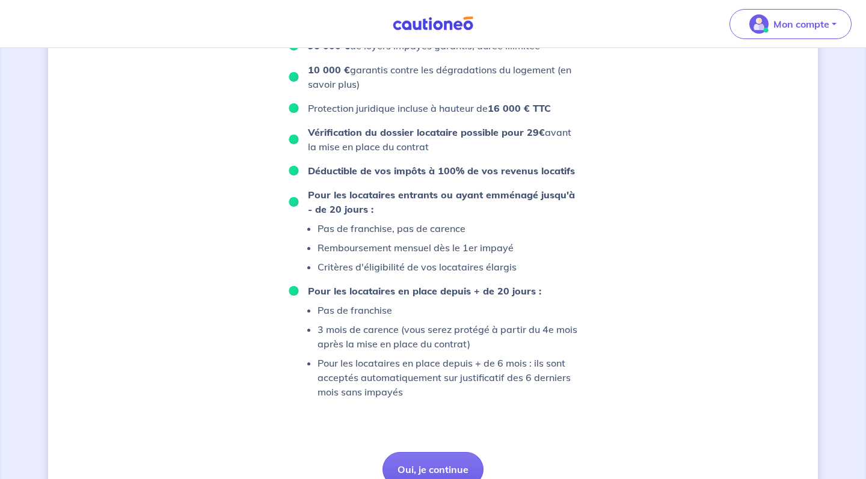
click at [376, 274] on p "Critères d'éligibilité de vos locataires élargis" at bounding box center [416, 267] width 199 height 14
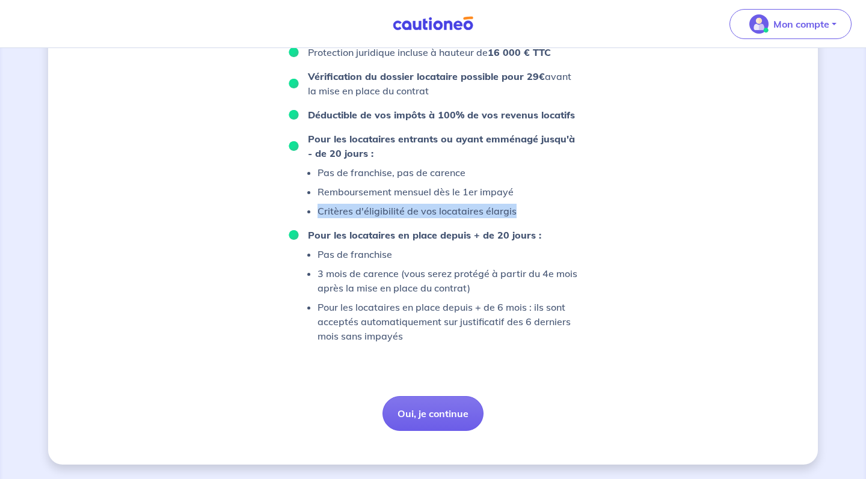
scroll to position [881, 0]
click at [415, 405] on button "Oui, je continue" at bounding box center [432, 413] width 101 height 35
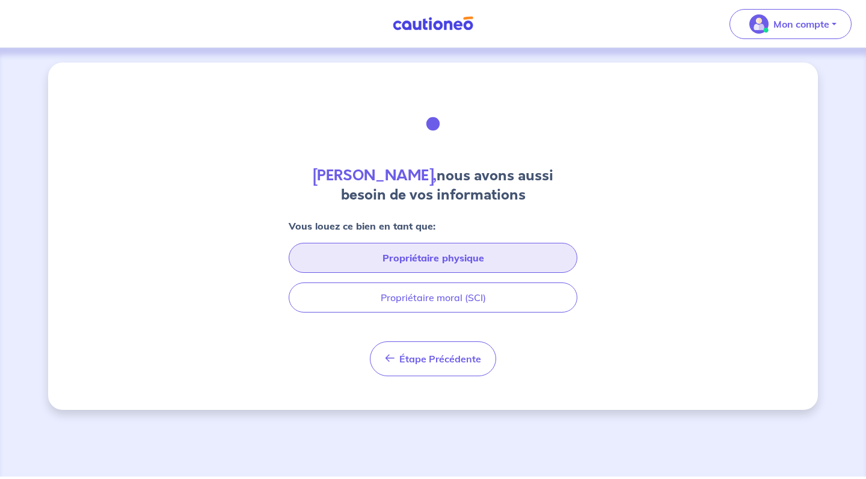
click at [417, 259] on button "Propriétaire physique" at bounding box center [433, 258] width 289 height 30
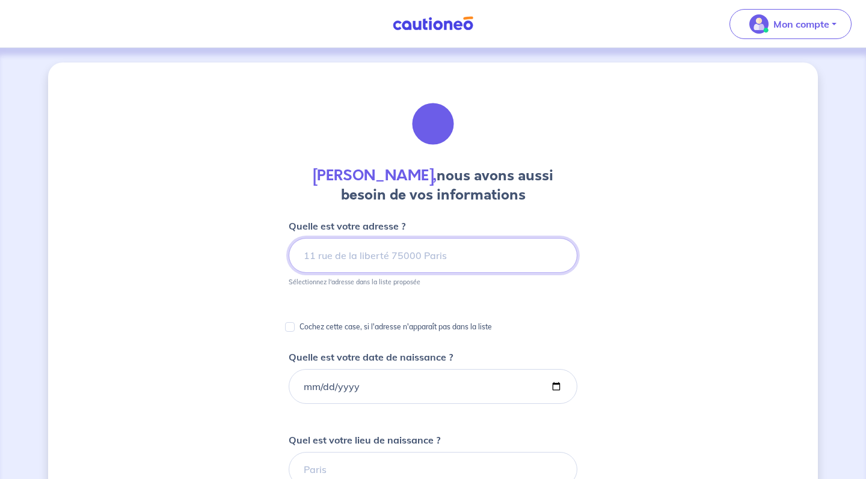
click at [417, 259] on input at bounding box center [433, 255] width 289 height 35
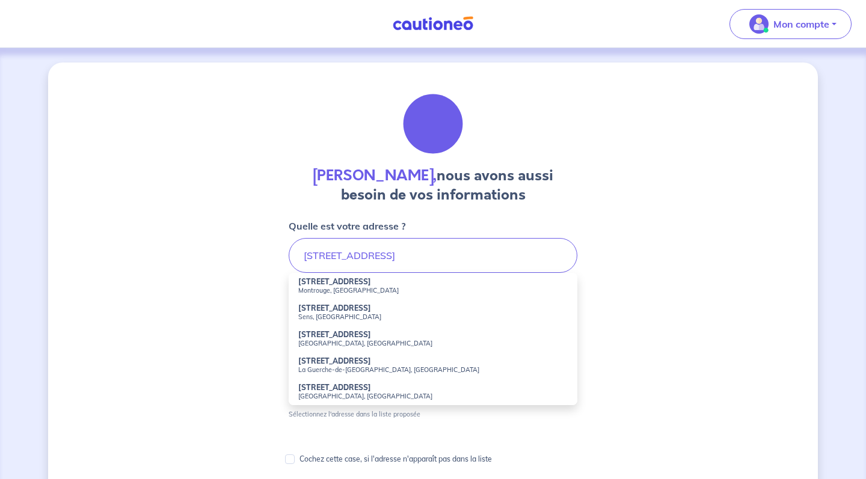
click at [439, 281] on li "[STREET_ADDRESS][PERSON_NAME]" at bounding box center [433, 286] width 289 height 26
type input "[STREET_ADDRESS]"
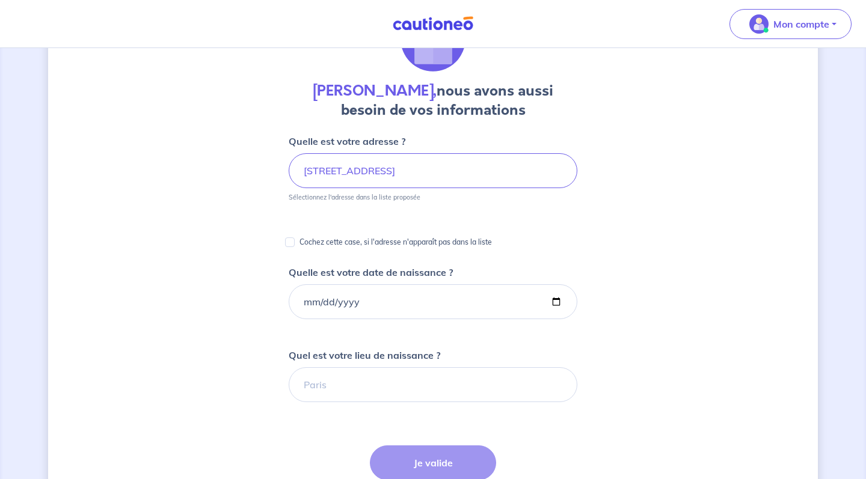
scroll to position [87, 0]
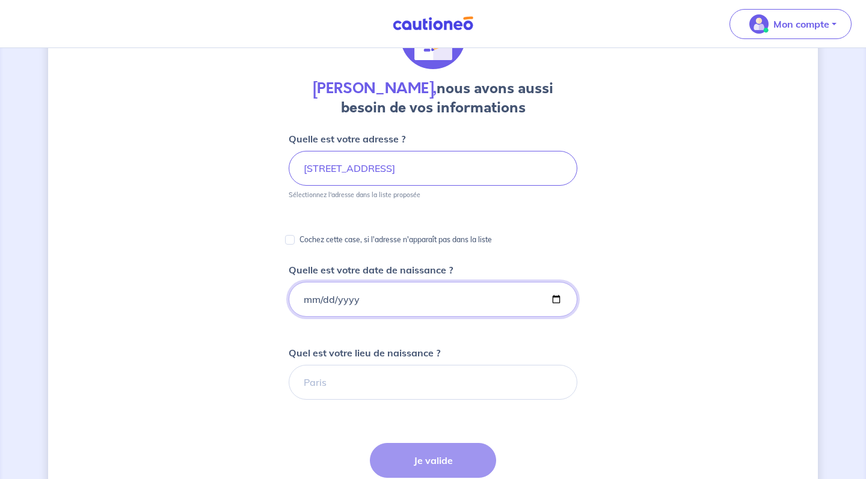
click at [384, 300] on input "Quelle est votre date de naissance ?" at bounding box center [433, 299] width 289 height 35
type input "[DATE]"
click at [311, 316] on input "[DATE]" at bounding box center [433, 299] width 289 height 35
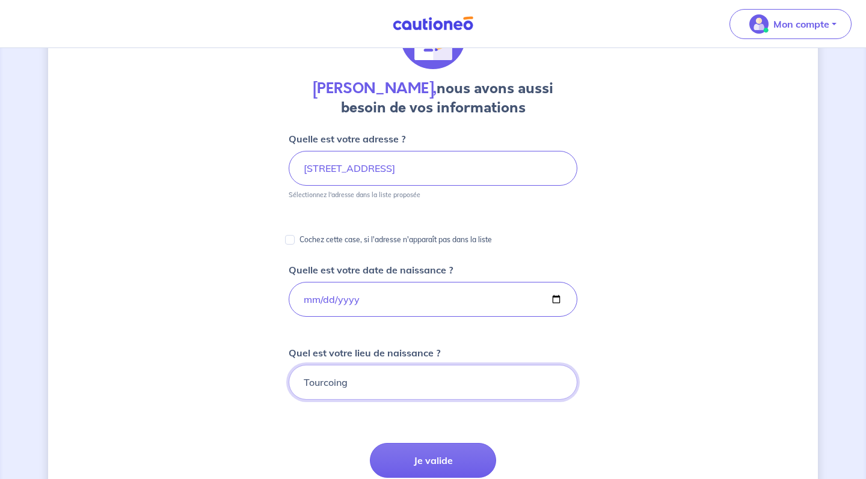
type input "Tourcoing"
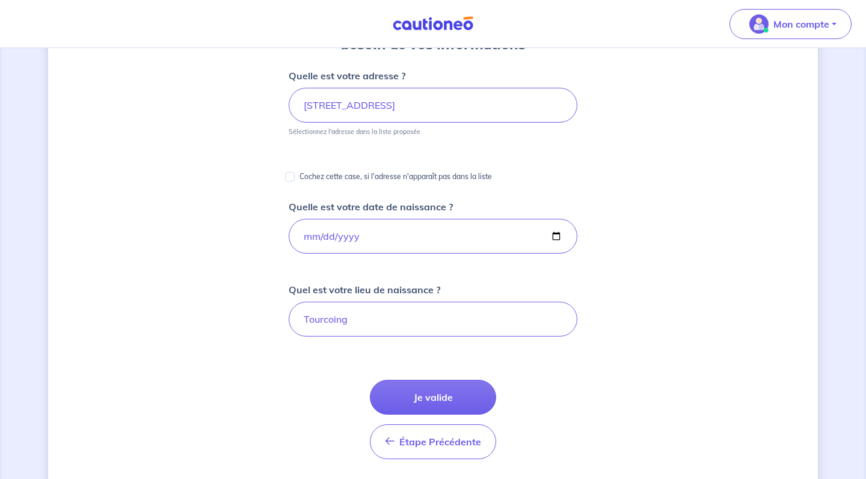
scroll to position [159, 0]
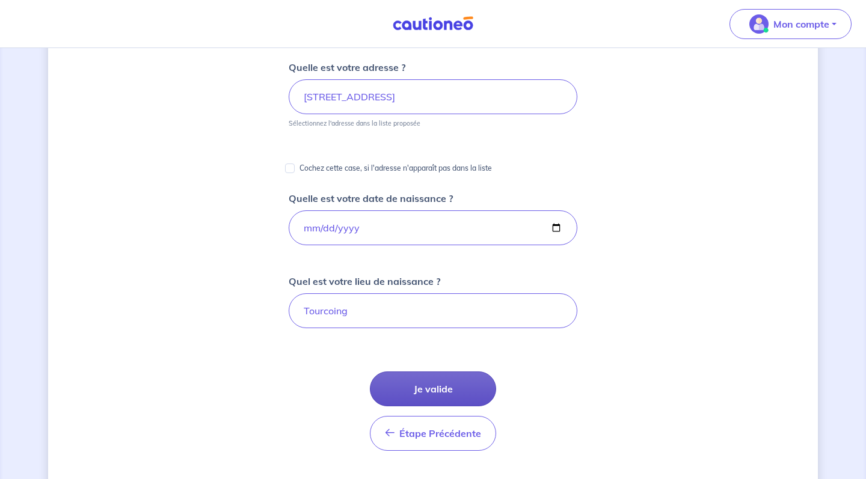
click at [461, 382] on button "Je valide" at bounding box center [433, 389] width 126 height 35
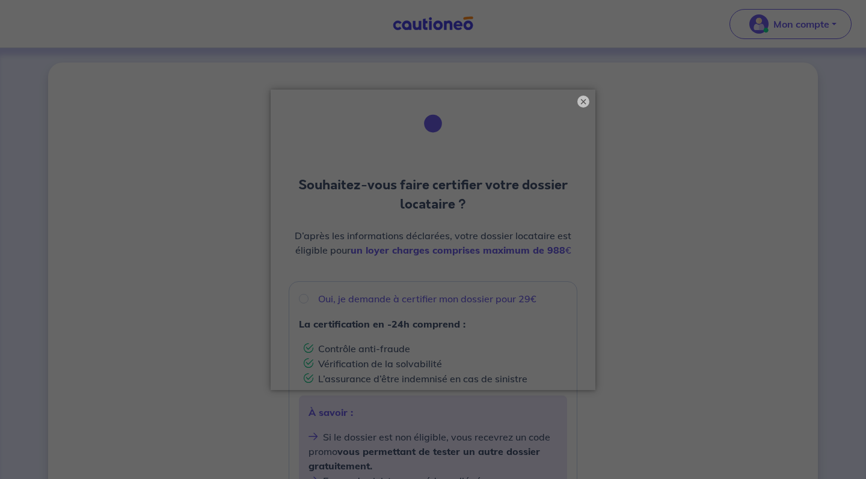
scroll to position [7, 0]
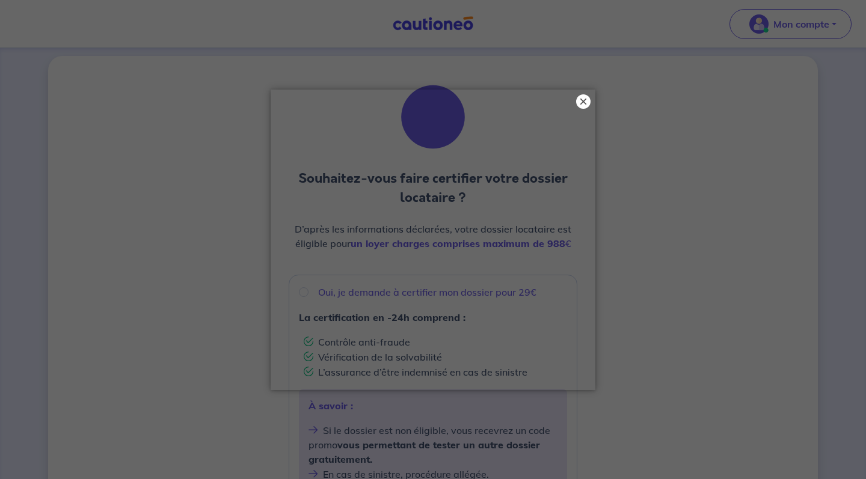
click at [582, 100] on button "×" at bounding box center [583, 101] width 14 height 14
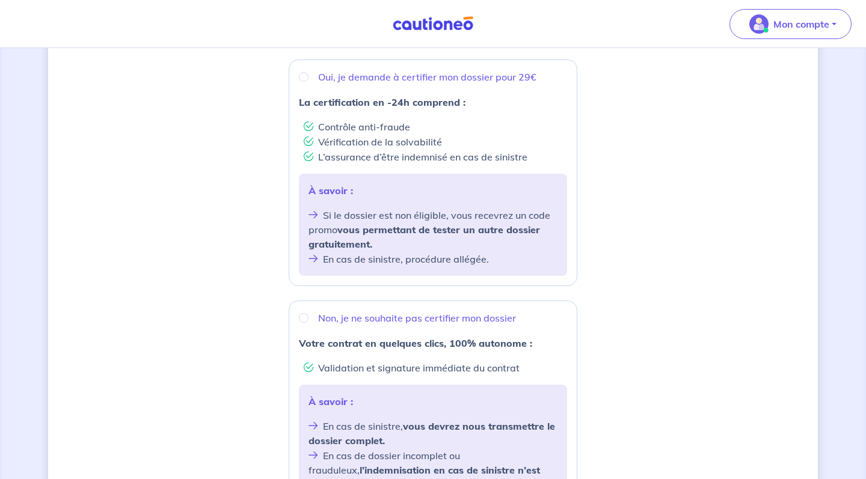
scroll to position [212, 0]
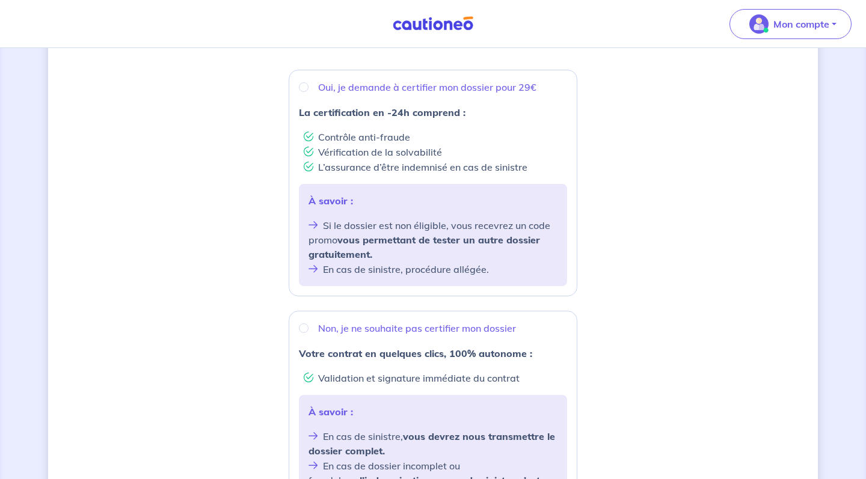
click at [305, 85] on input "Oui, je demande à certifier mon dossier pour 29€" at bounding box center [304, 87] width 10 height 10
radio input "true"
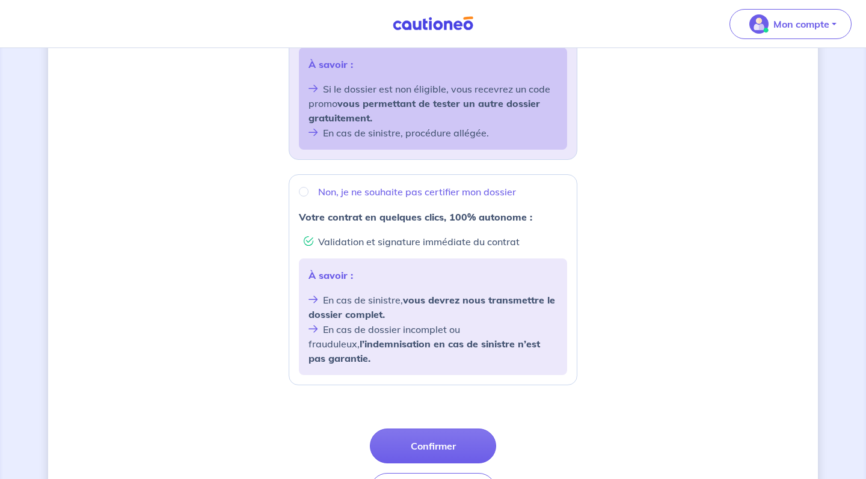
scroll to position [390, 0]
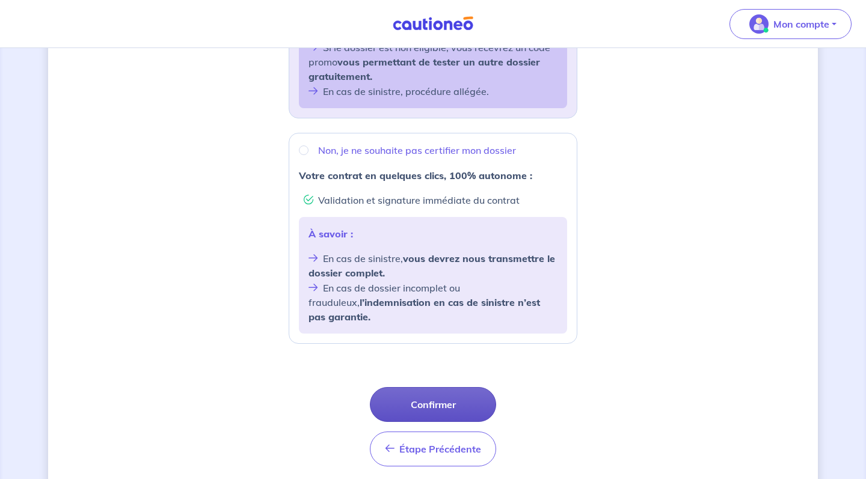
click at [429, 387] on button "Confirmer" at bounding box center [433, 404] width 126 height 35
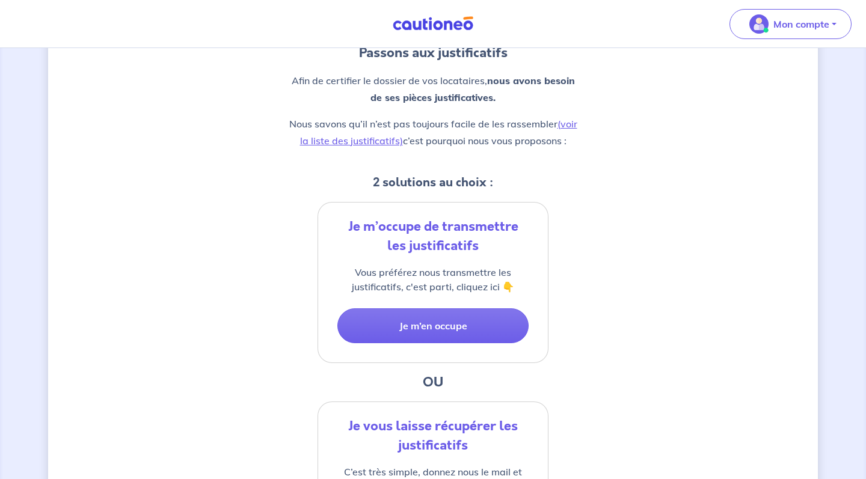
scroll to position [141, 0]
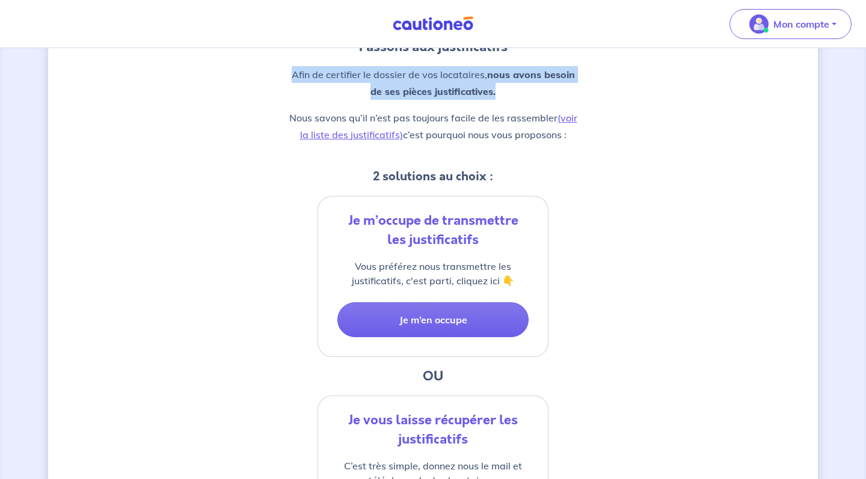
drag, startPoint x: 290, startPoint y: 72, endPoint x: 498, endPoint y: 99, distance: 209.8
click at [498, 99] on p "Afin de certifier le dossier de vos locataires, nous avons besoin de ses pièces…" at bounding box center [433, 83] width 289 height 34
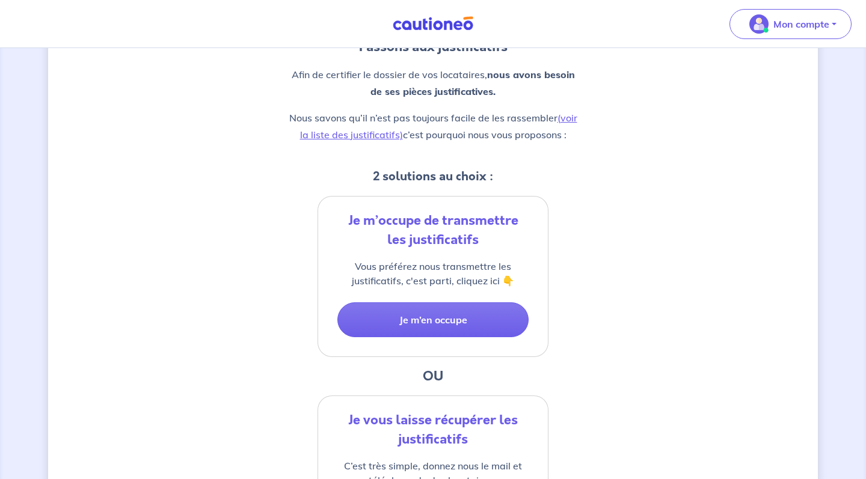
click at [444, 112] on p "Nous savons qu’il n’est pas toujours facile de les rassembler (voir la liste de…" at bounding box center [433, 126] width 289 height 34
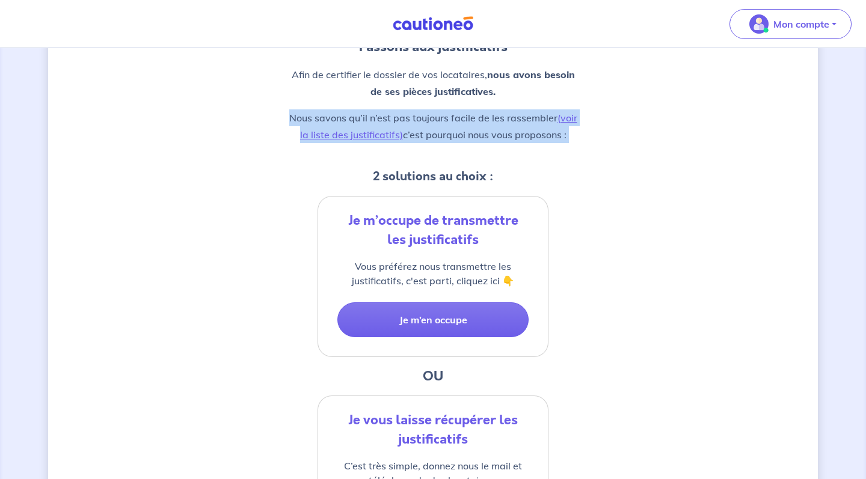
click at [444, 112] on p "Nous savons qu’il n’est pas toujours facile de les rassembler (voir la liste de…" at bounding box center [433, 126] width 289 height 34
click at [480, 123] on p "Nous savons qu’il n’est pas toujours facile de les rassembler (voir la liste de…" at bounding box center [433, 126] width 289 height 34
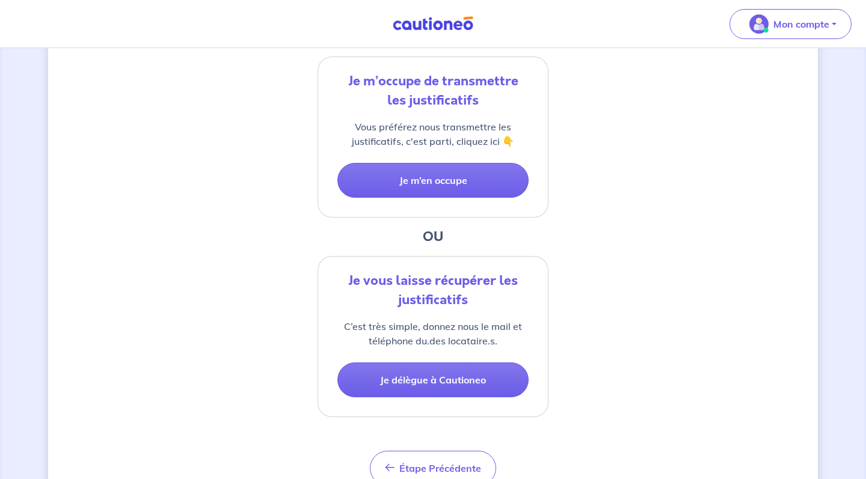
scroll to position [287, 0]
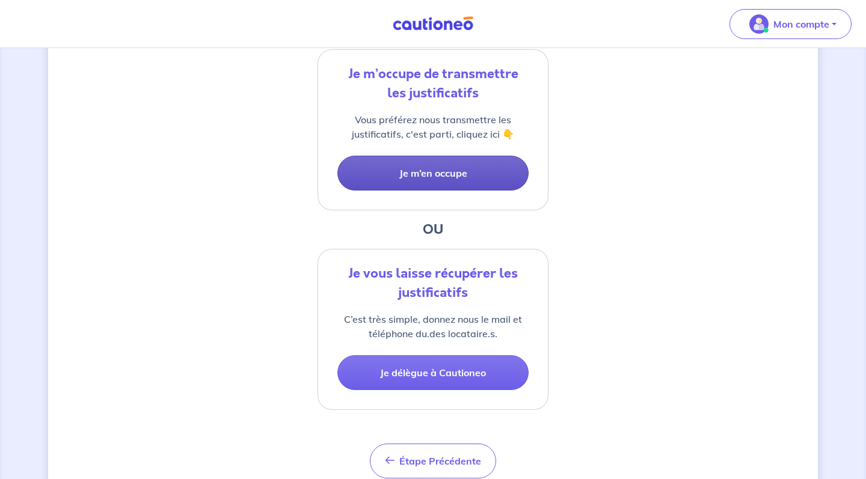
click at [466, 174] on button "Je m’en occupe" at bounding box center [432, 173] width 191 height 35
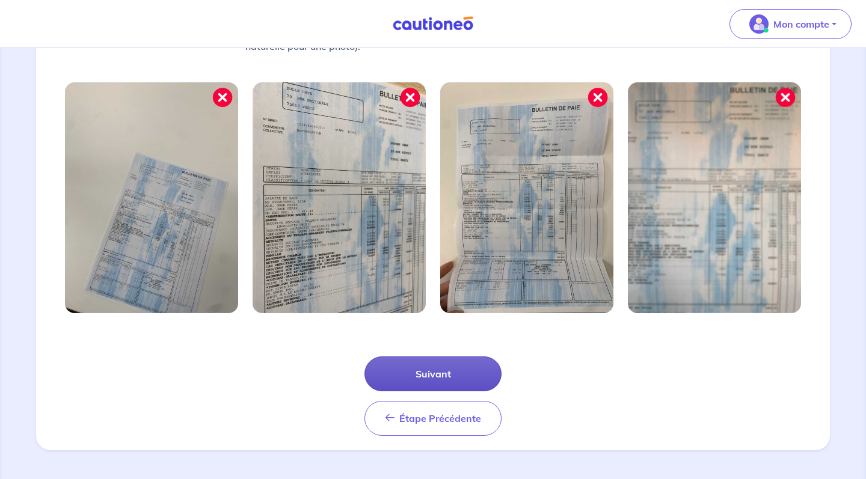
click at [410, 380] on button "Suivant" at bounding box center [432, 374] width 137 height 35
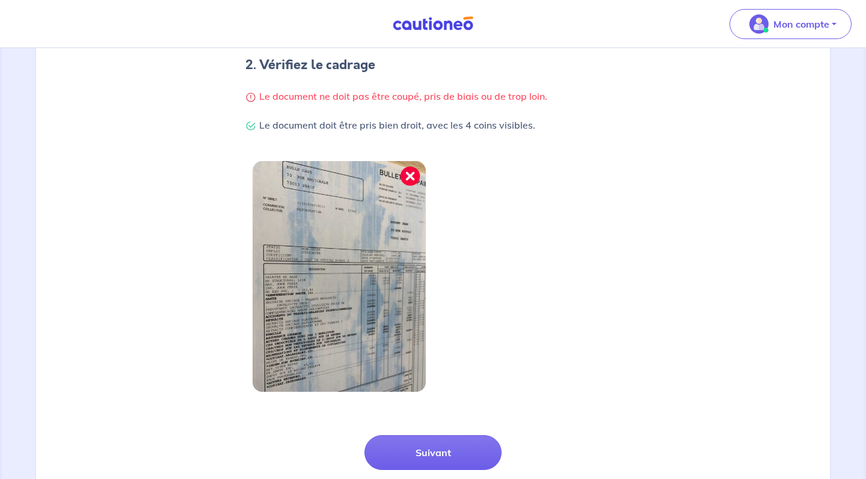
scroll to position [298, 0]
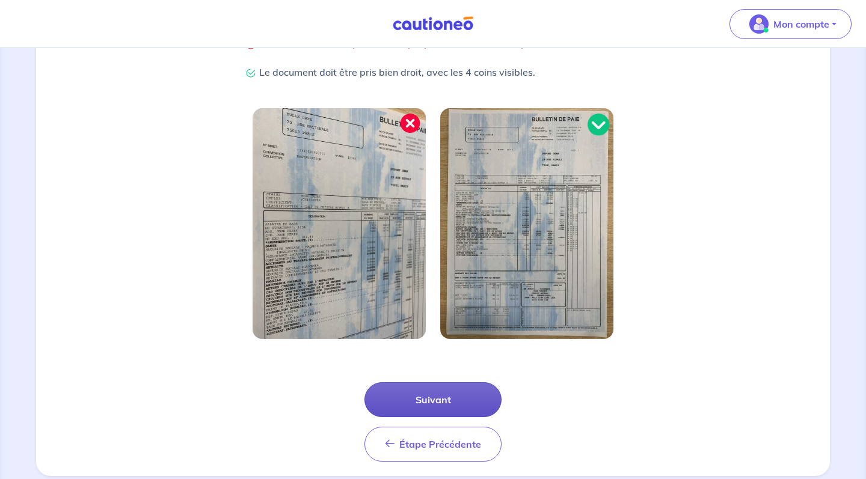
click at [432, 398] on button "Suivant" at bounding box center [432, 399] width 137 height 35
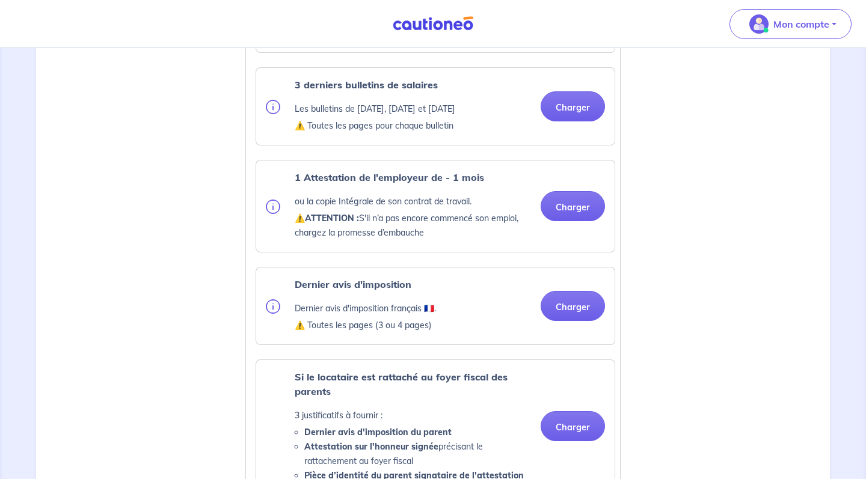
scroll to position [472, 0]
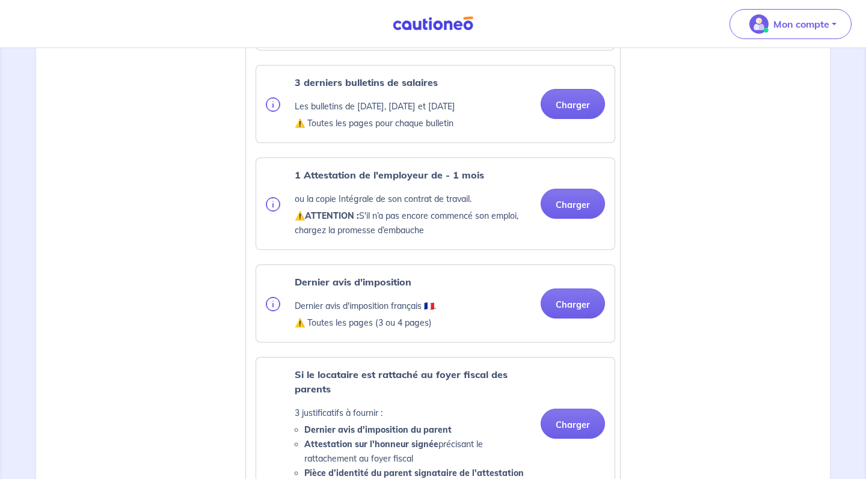
drag, startPoint x: 303, startPoint y: 194, endPoint x: 435, endPoint y: 248, distance: 142.7
click at [435, 240] on div "1 Attestation de l'employeur de - 1 mois ou la copie Intégrale de son contrat d…" at bounding box center [413, 204] width 236 height 72
click at [435, 237] on p "⚠️ ATTENTION : S'il n’a pas encore commencé son emploi, chargez la promesse d’e…" at bounding box center [413, 223] width 236 height 29
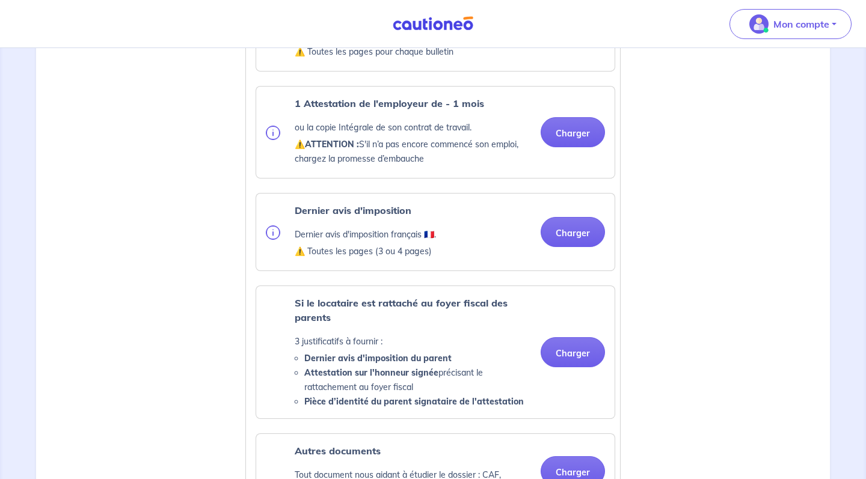
scroll to position [569, 0]
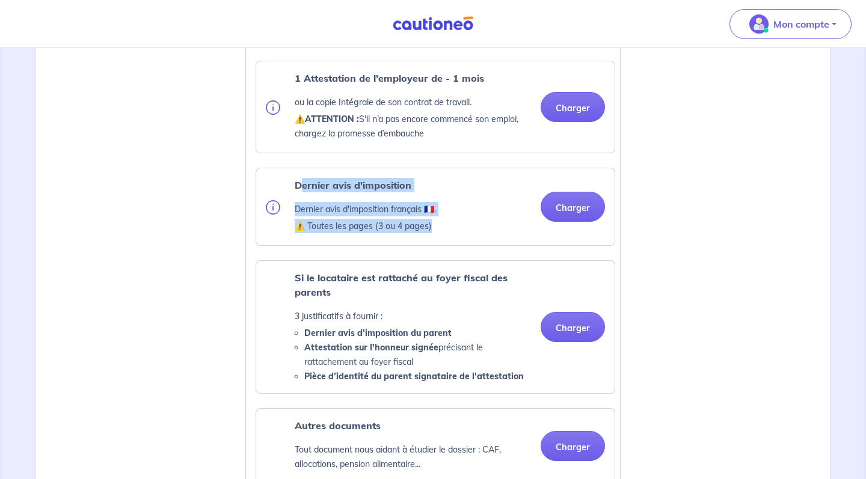
drag, startPoint x: 301, startPoint y: 200, endPoint x: 430, endPoint y: 251, distance: 138.8
click at [430, 245] on div "Dernier avis d'imposition Dernier avis d'imposition français 🇫🇷. ⚠️ Toutes les …" at bounding box center [435, 206] width 358 height 77
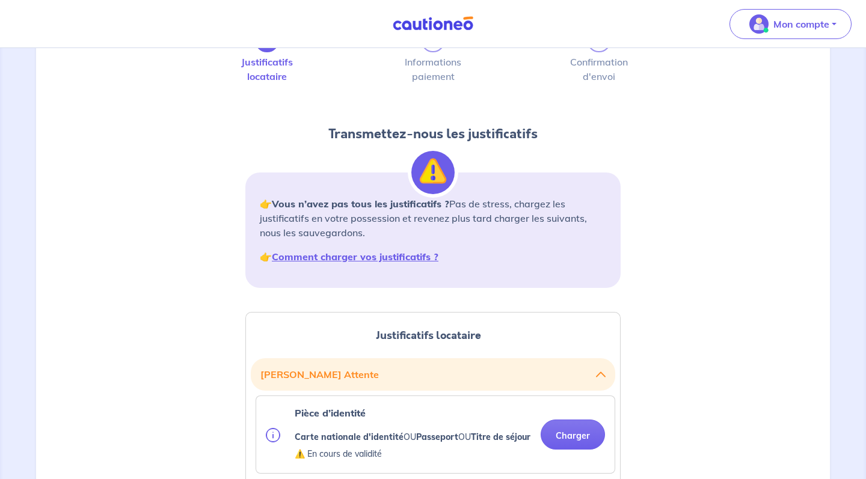
scroll to position [55, 0]
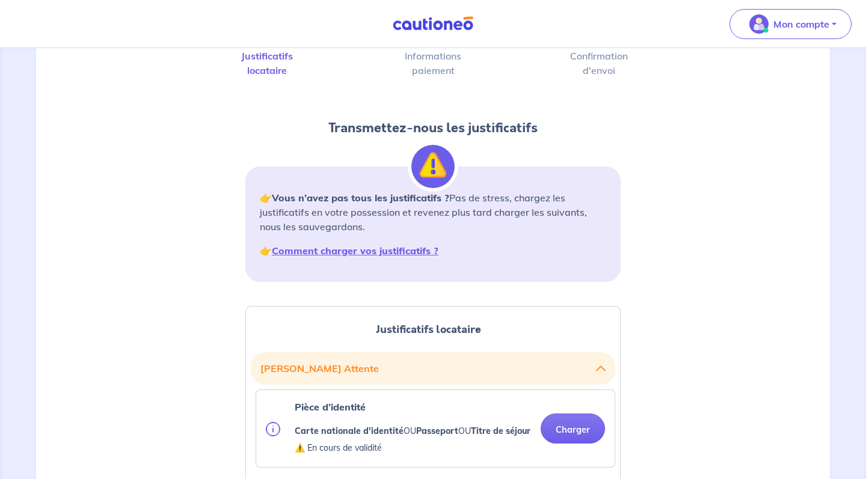
click at [415, 366] on button "[PERSON_NAME]" at bounding box center [432, 368] width 345 height 23
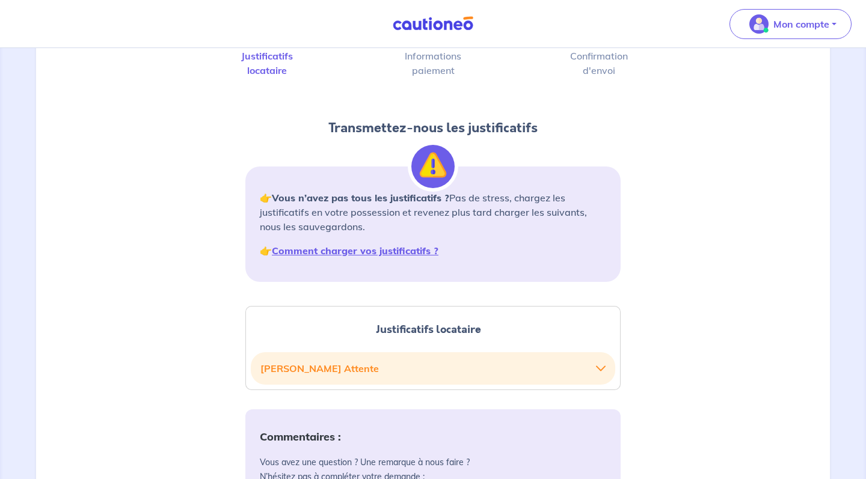
click at [415, 366] on button "[PERSON_NAME]" at bounding box center [432, 368] width 345 height 23
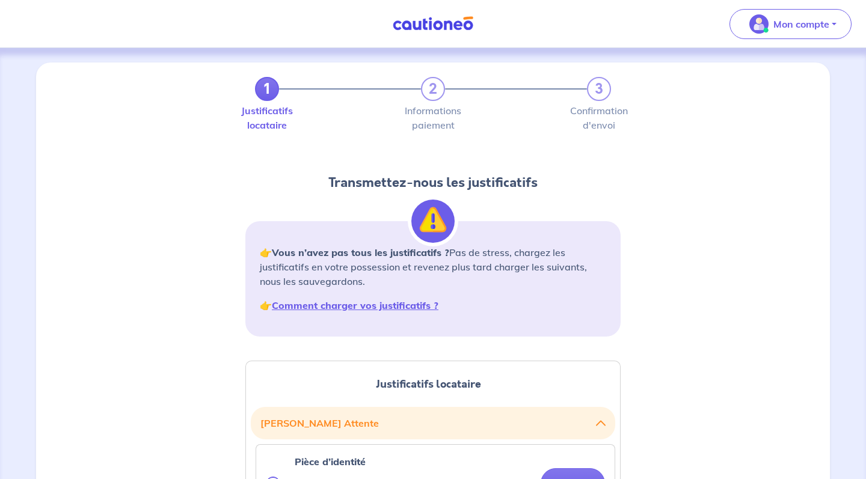
scroll to position [0, 0]
click at [450, 85] on div "1 2 3" at bounding box center [433, 89] width 356 height 24
